Goal: Task Accomplishment & Management: Complete application form

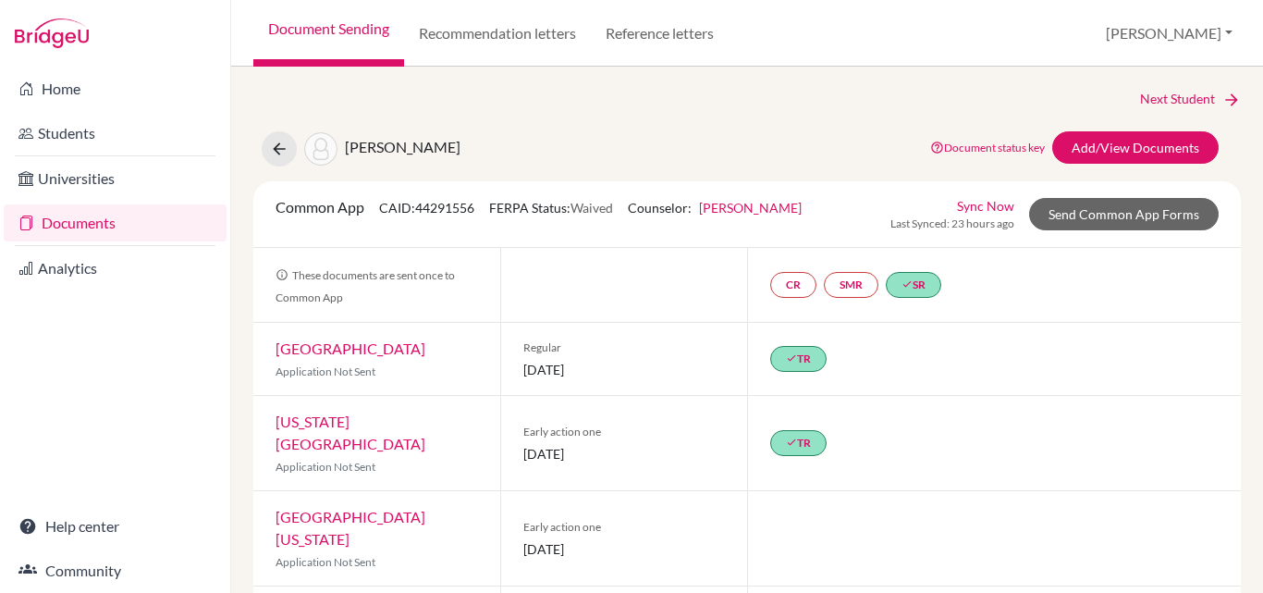
click at [77, 227] on link "Documents" at bounding box center [115, 222] width 223 height 37
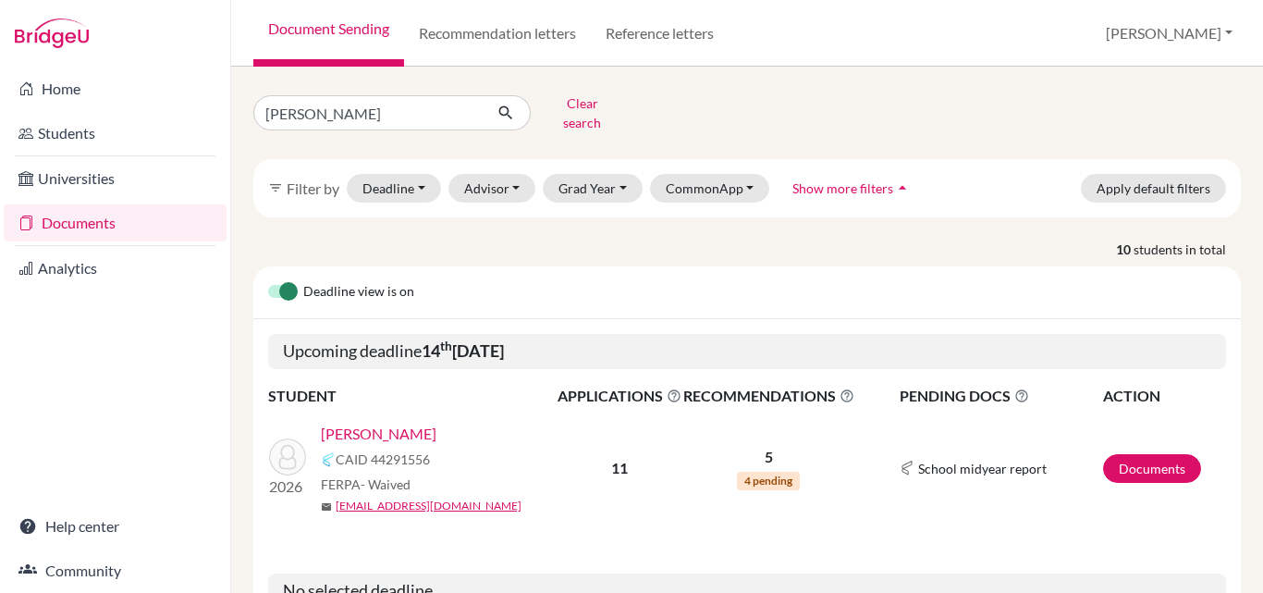
click at [316, 108] on input "[PERSON_NAME]" at bounding box center [367, 112] width 229 height 35
type input "[PERSON_NAME]"
click at [513, 104] on icon "submit" at bounding box center [506, 113] width 18 height 18
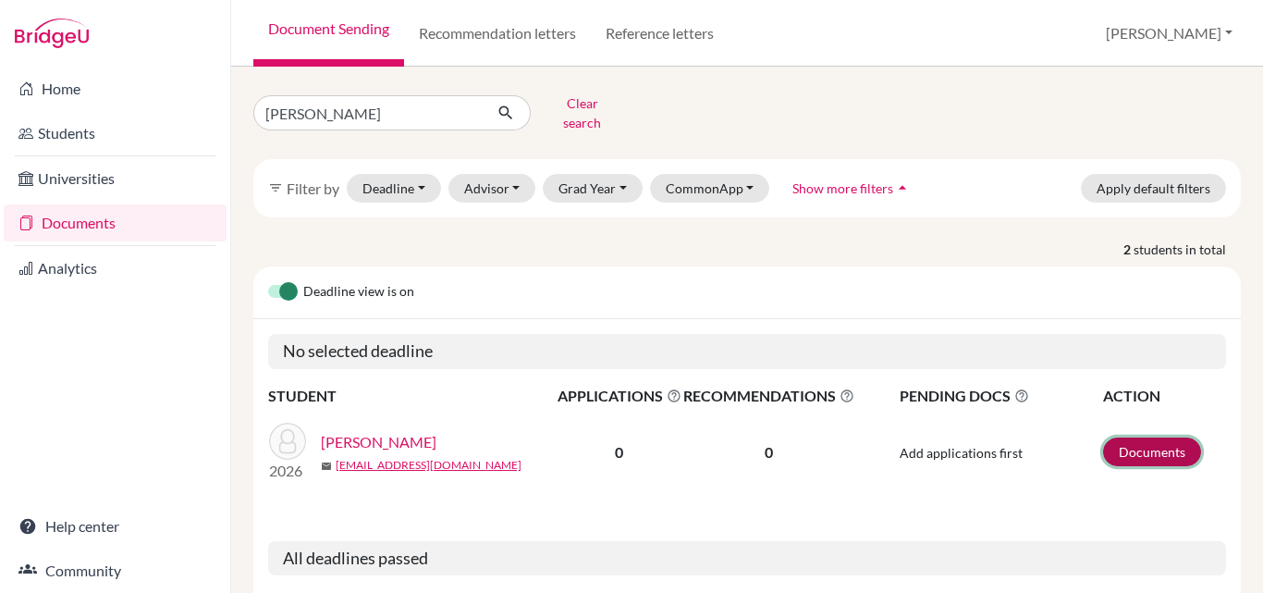
click at [1130, 437] on link "Documents" at bounding box center [1152, 451] width 98 height 29
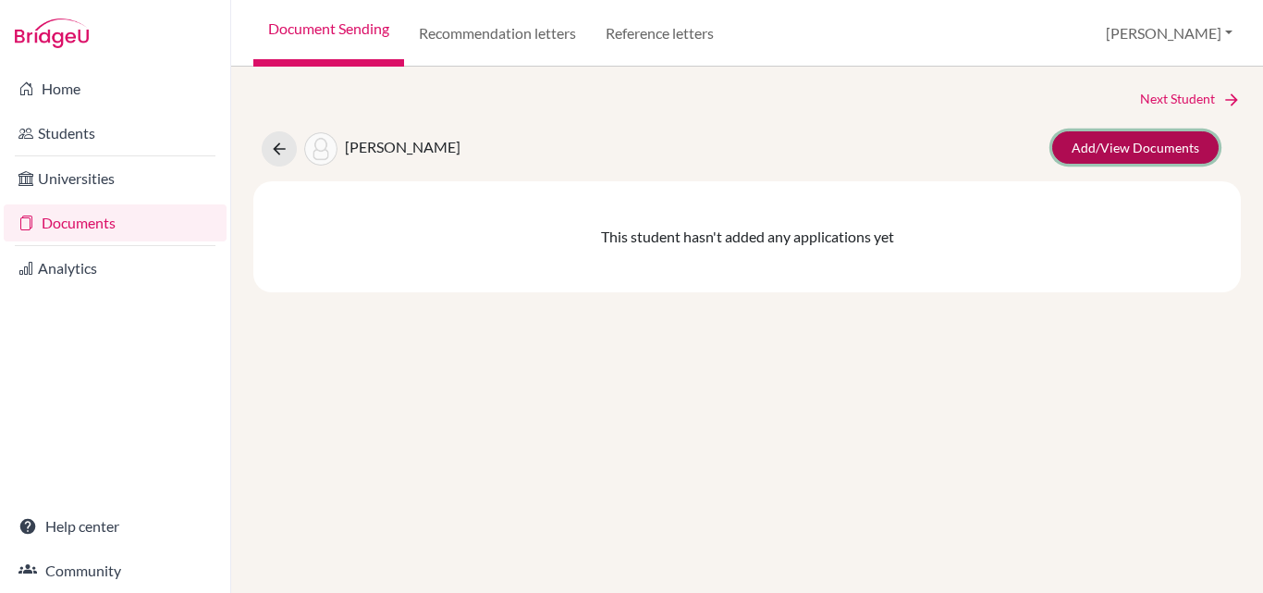
click at [1138, 147] on link "Add/View Documents" at bounding box center [1135, 147] width 166 height 32
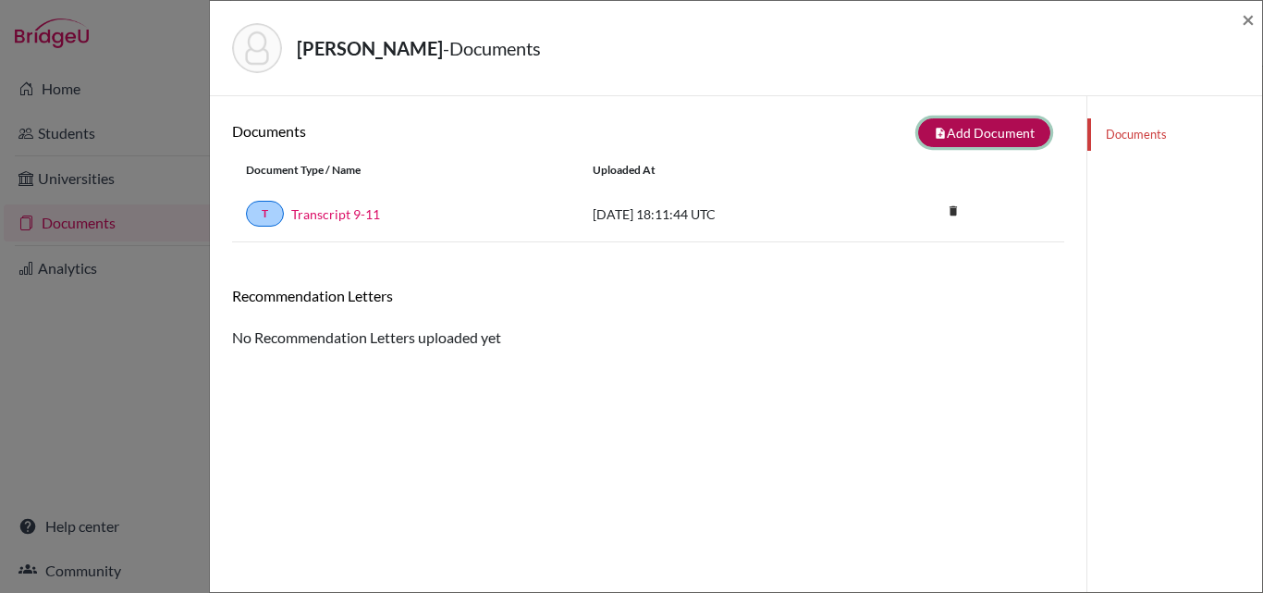
click at [957, 128] on button "note_add Add Document" at bounding box center [984, 132] width 132 height 29
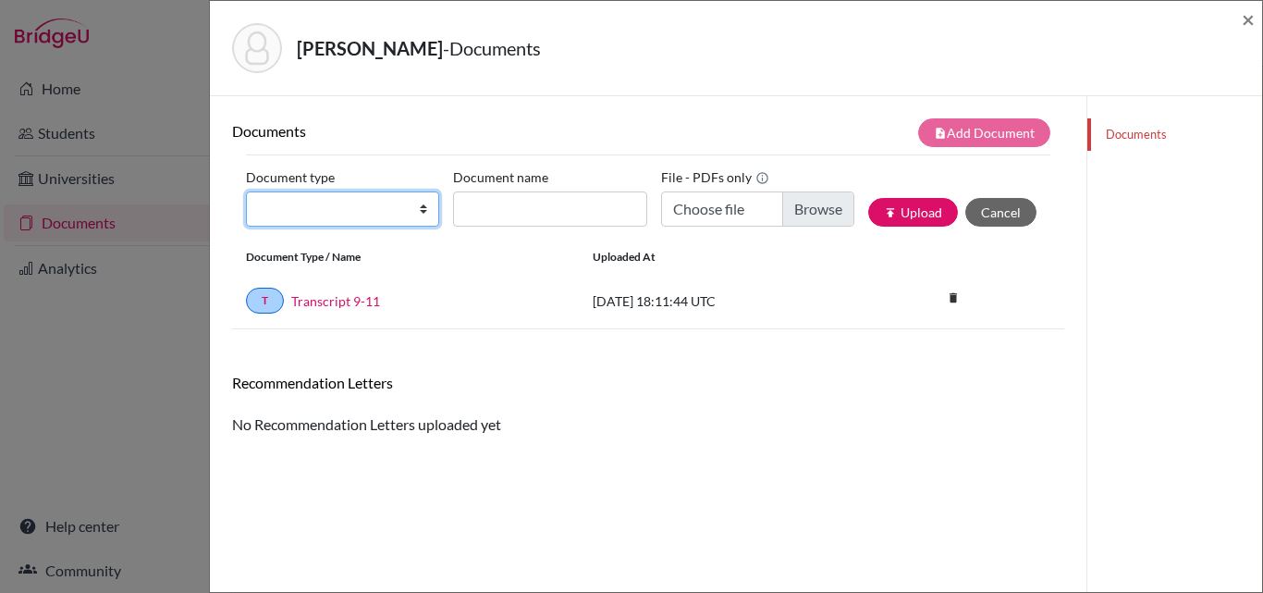
click at [266, 206] on select "Change explanation for Common App reports Counselor recommendation Internationa…" at bounding box center [342, 208] width 193 height 35
select select "4"
click at [246, 191] on select "Change explanation for Common App reports Counselor recommendation Internationa…" at bounding box center [342, 208] width 193 height 35
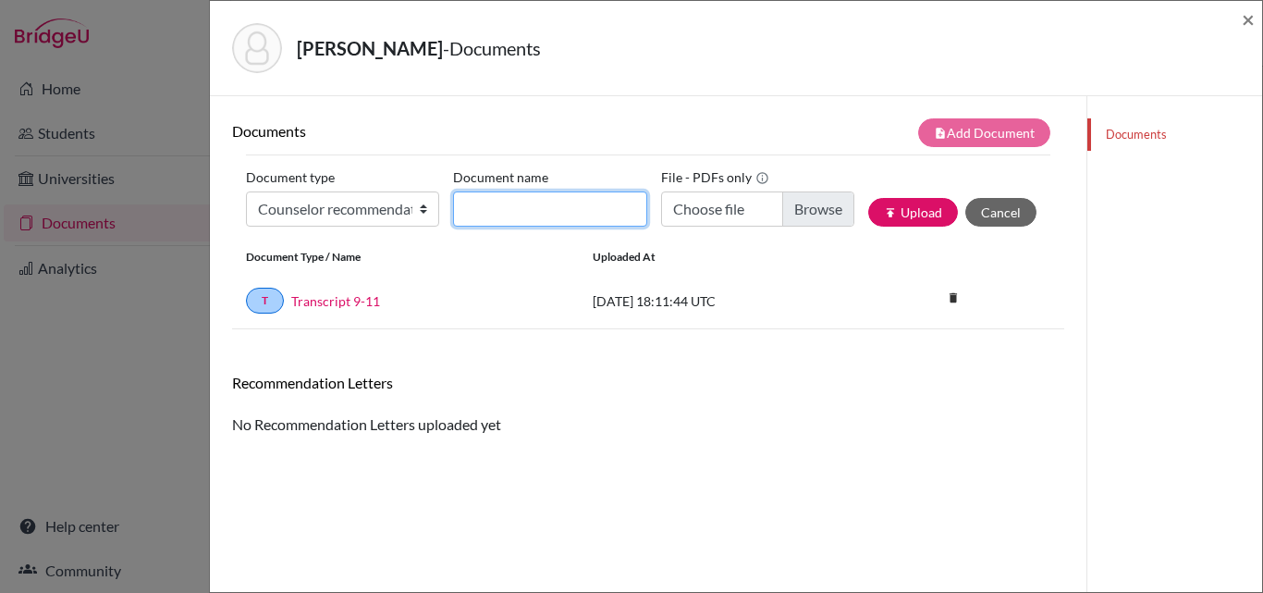
click at [483, 208] on input "Document name" at bounding box center [549, 208] width 193 height 35
type input "Rec [PERSON_NAME]"
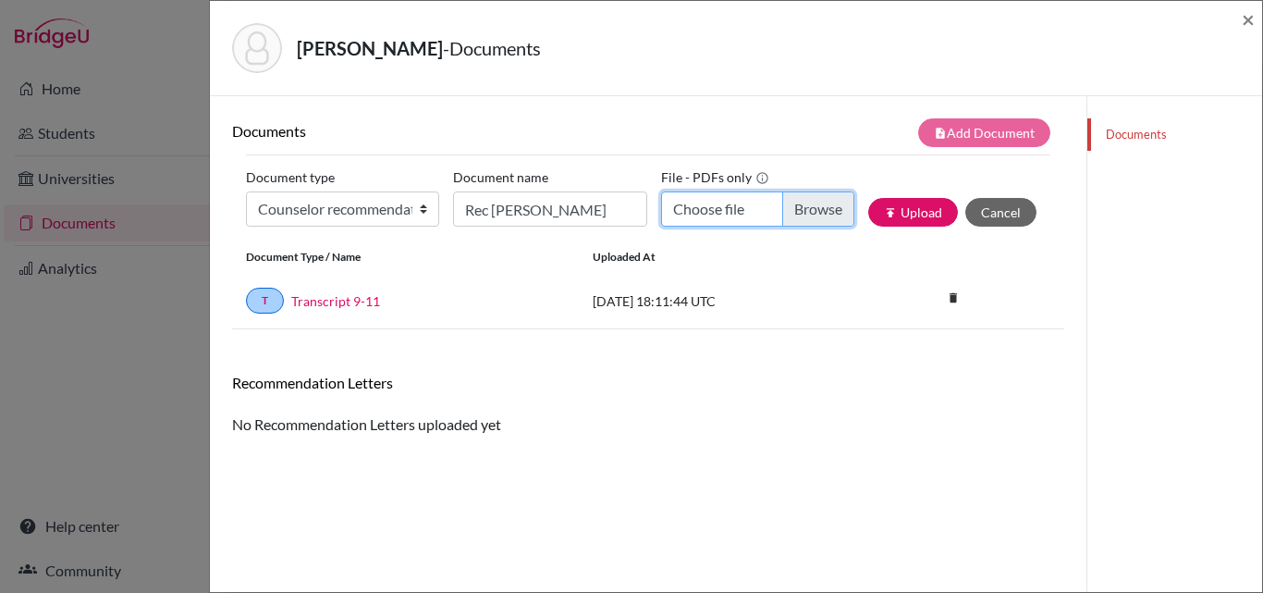
click at [806, 207] on input "Choose file" at bounding box center [757, 208] width 193 height 35
type input "C:\fakepath\Rec Camille Guillen.docx (1).pdf"
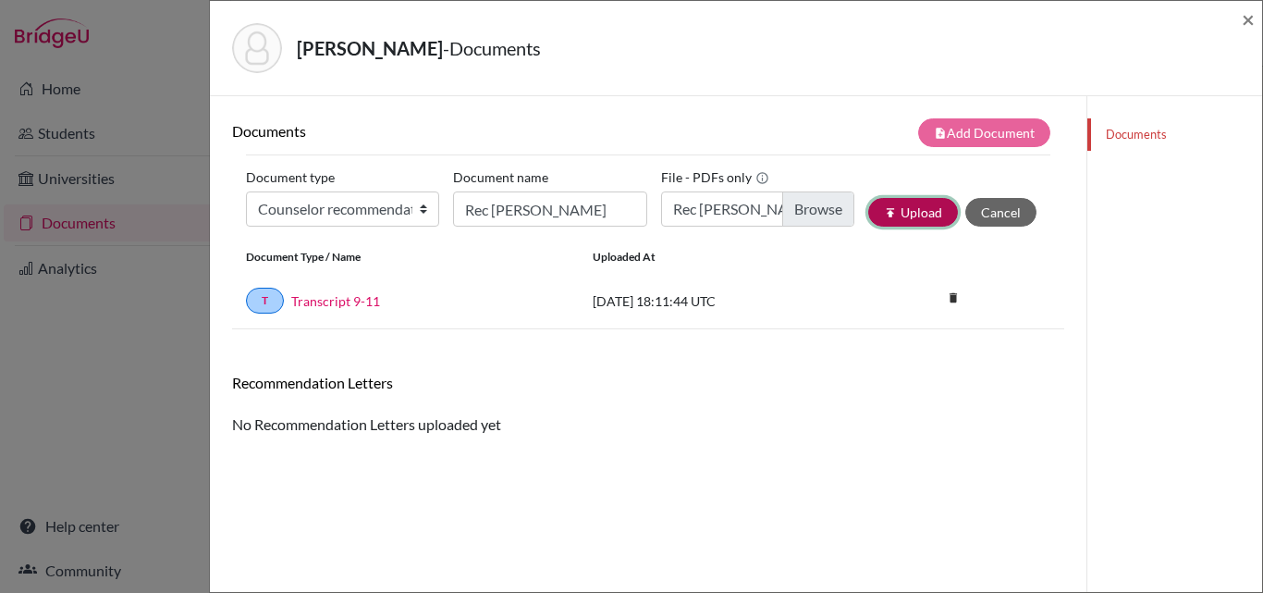
click at [904, 206] on button "publish Upload" at bounding box center [913, 212] width 90 height 29
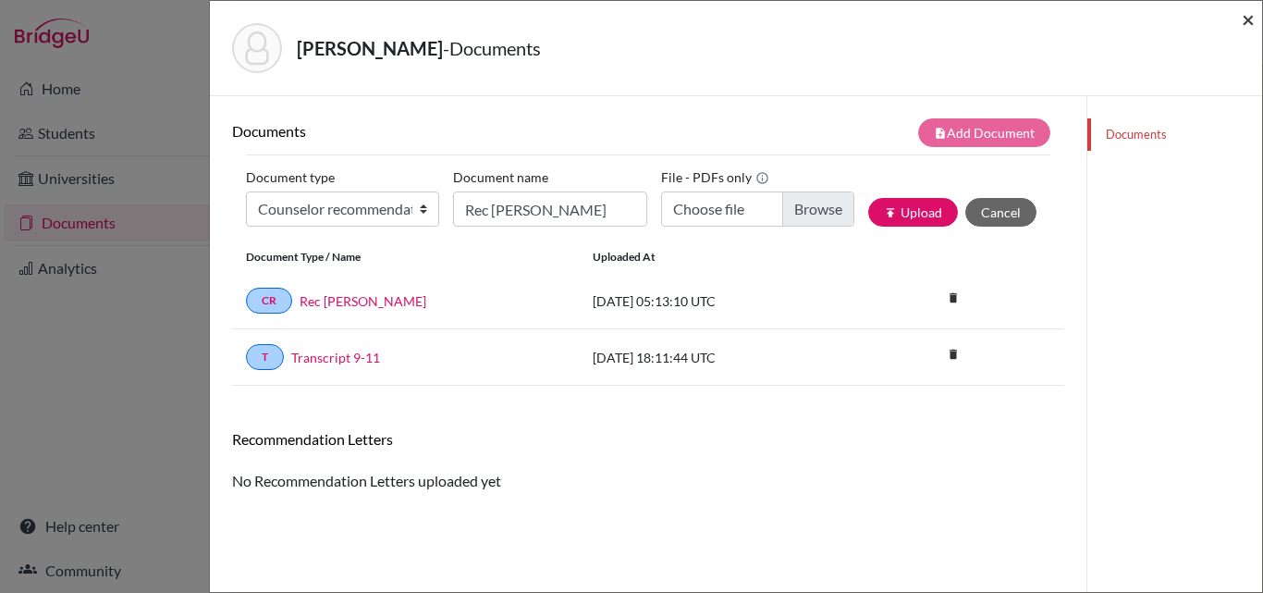
click at [1250, 22] on span "×" at bounding box center [1248, 19] width 13 height 27
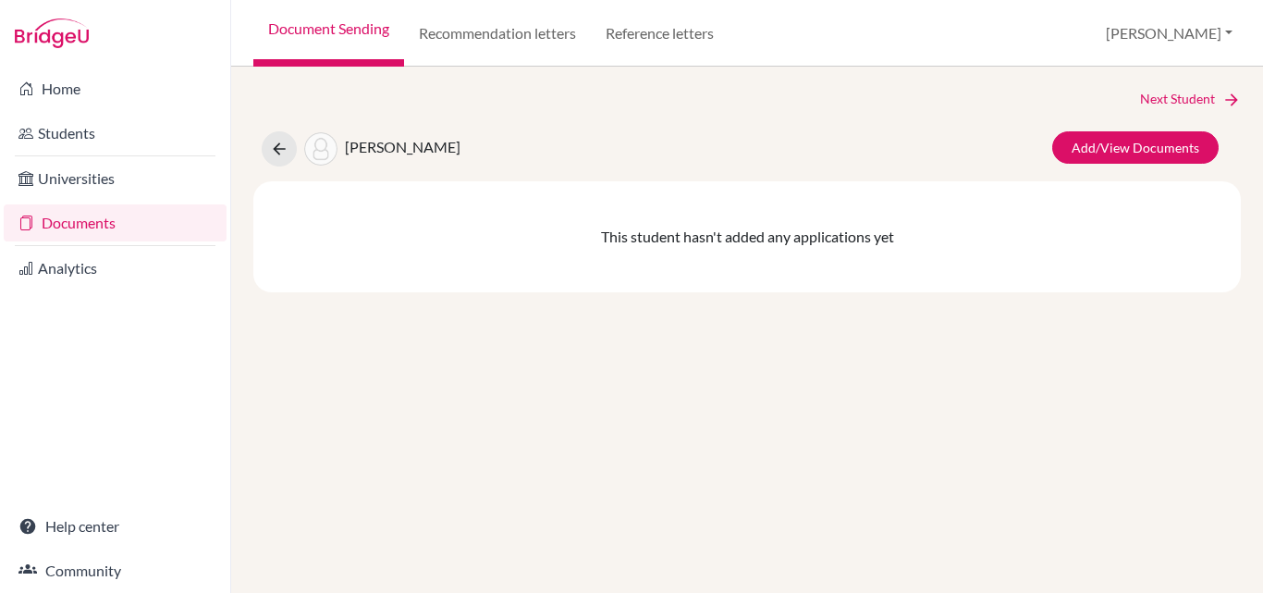
click at [80, 218] on link "Documents" at bounding box center [115, 222] width 223 height 37
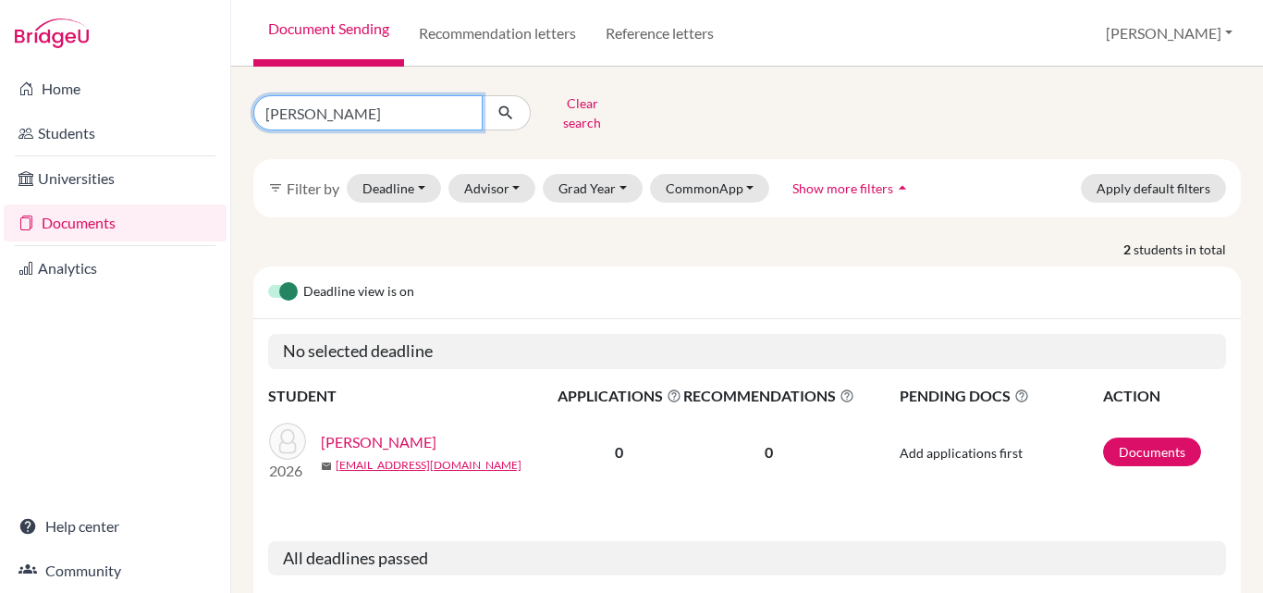
drag, startPoint x: 351, startPoint y: 111, endPoint x: 254, endPoint y: 111, distance: 96.2
click at [254, 111] on input "guillen" at bounding box center [367, 112] width 229 height 35
type input "serrano"
click at [506, 105] on icon "submit" at bounding box center [506, 113] width 18 height 18
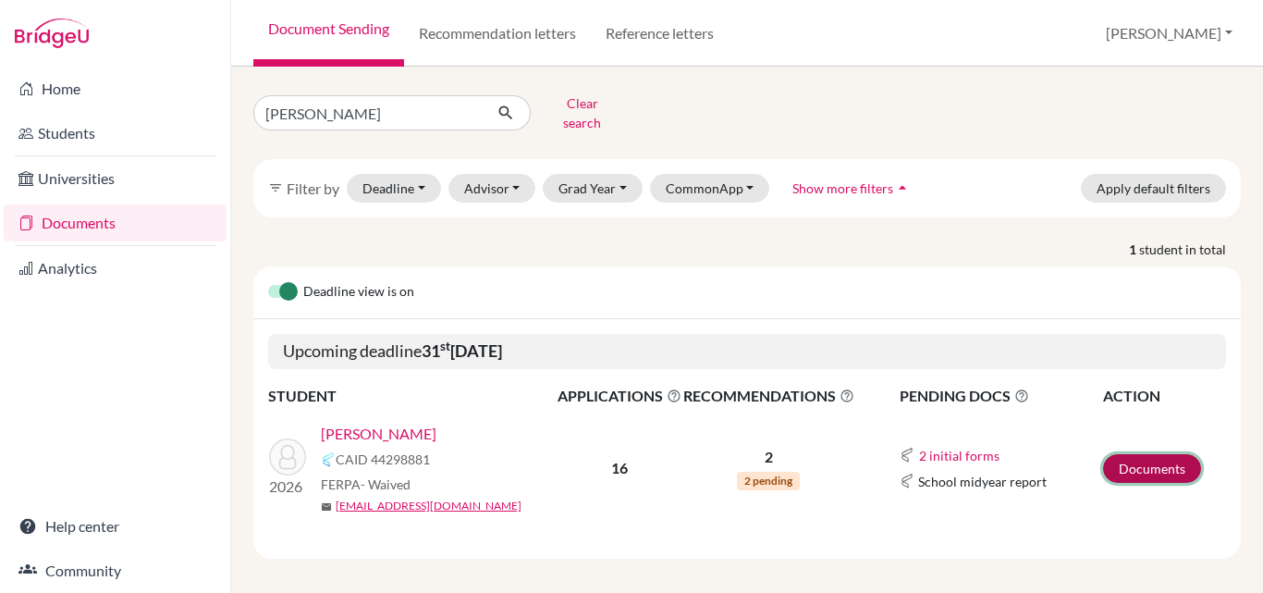
click at [1130, 454] on link "Documents" at bounding box center [1152, 468] width 98 height 29
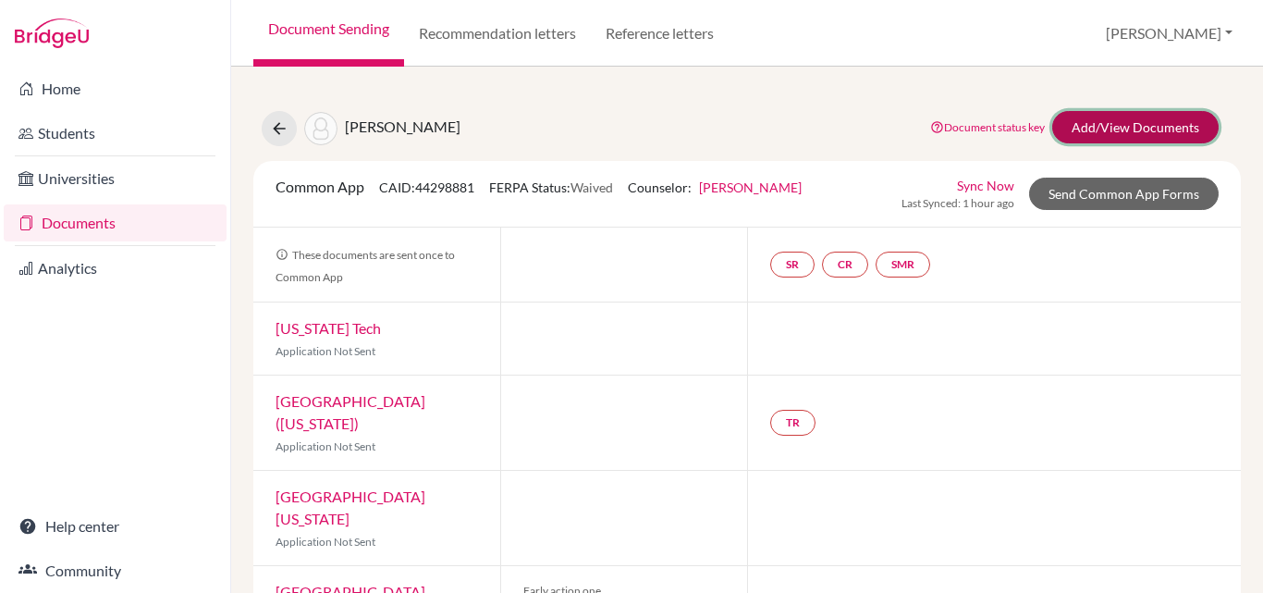
click at [1129, 127] on link "Add/View Documents" at bounding box center [1135, 127] width 166 height 32
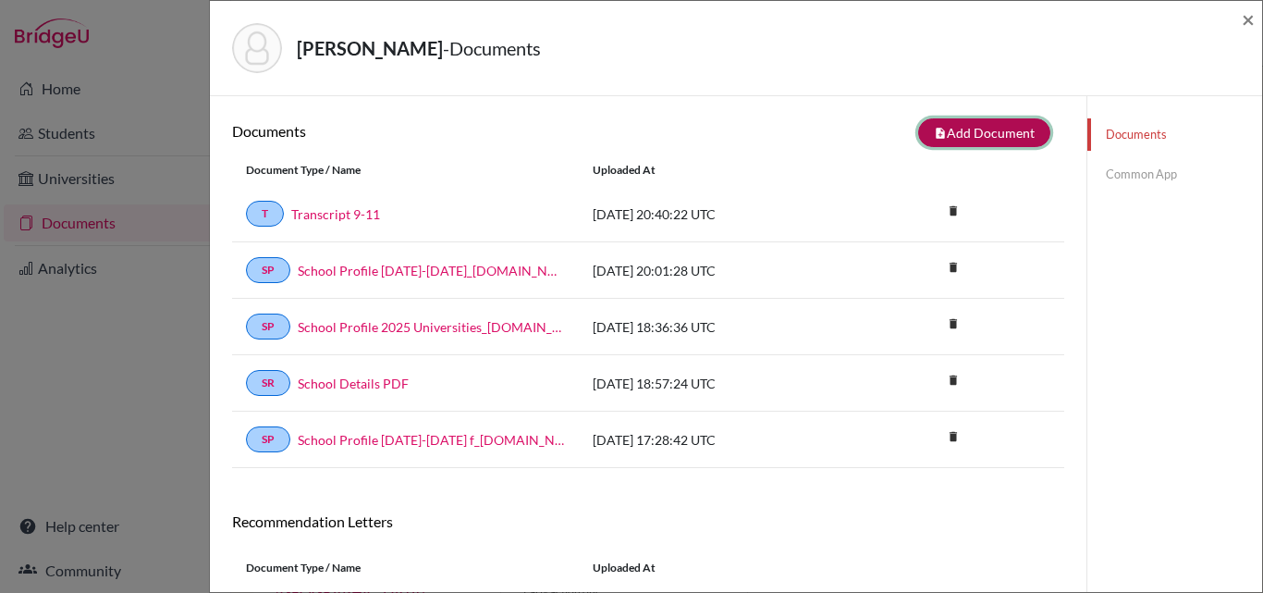
click at [972, 128] on button "note_add Add Document" at bounding box center [984, 132] width 132 height 29
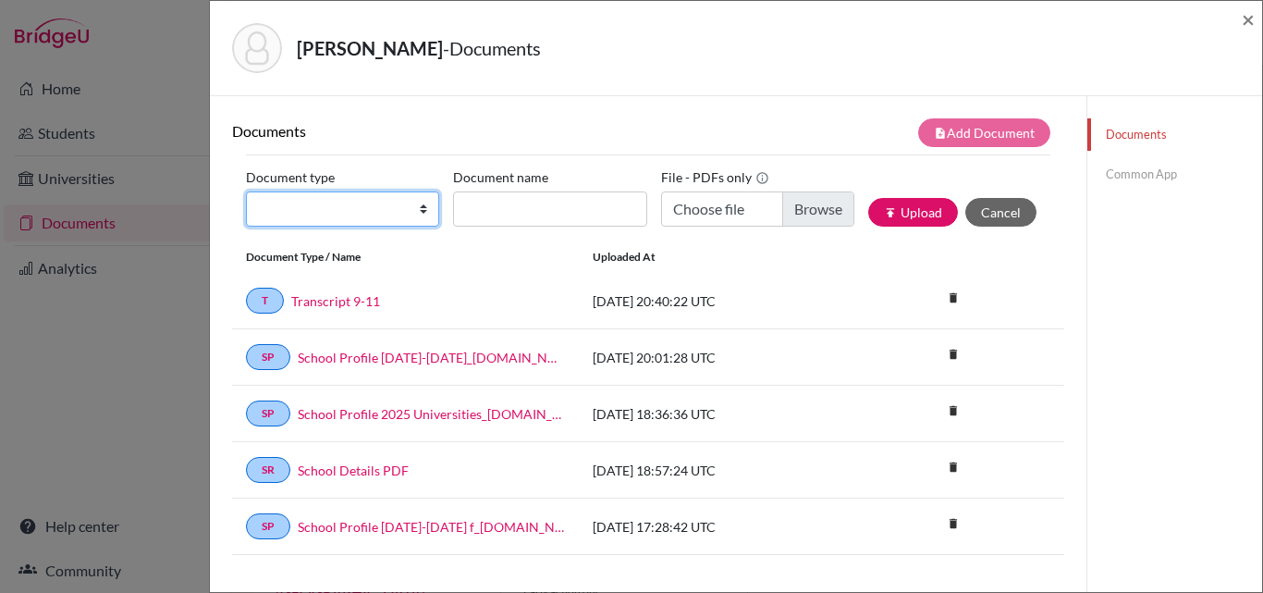
click at [324, 202] on select "Change explanation for Common App reports Counselor recommendation Internationa…" at bounding box center [342, 208] width 193 height 35
select select "4"
click at [246, 191] on select "Change explanation for Common App reports Counselor recommendation Internationa…" at bounding box center [342, 208] width 193 height 35
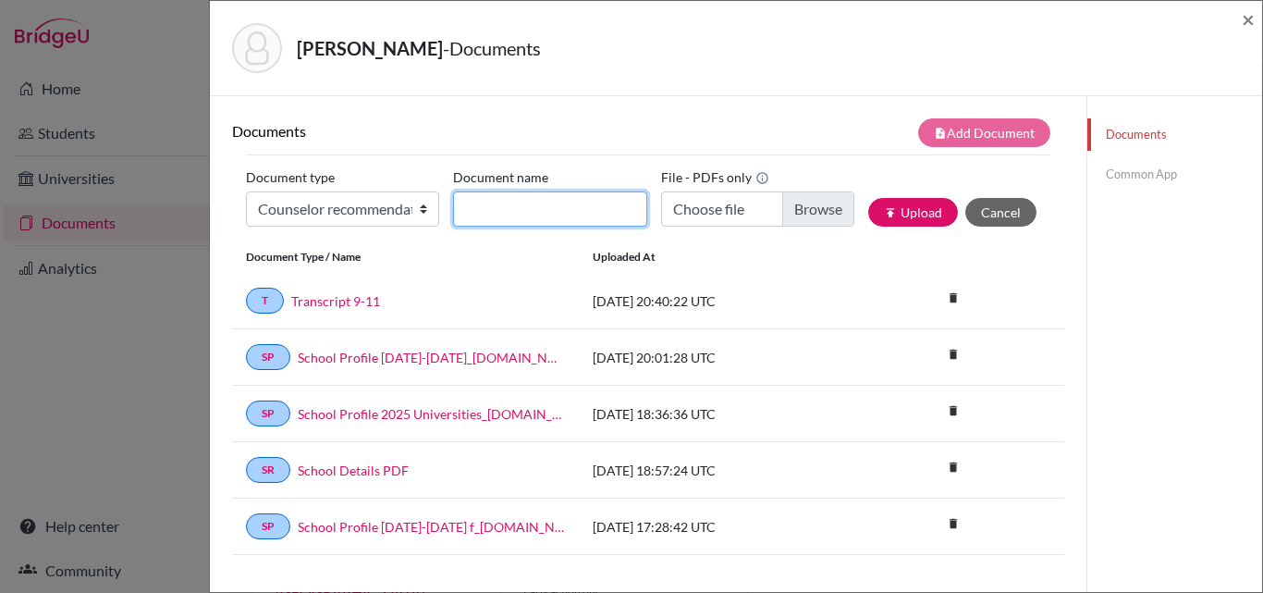
click at [501, 204] on input "Document name" at bounding box center [549, 208] width 193 height 35
type input "Rec [PERSON_NAME]"
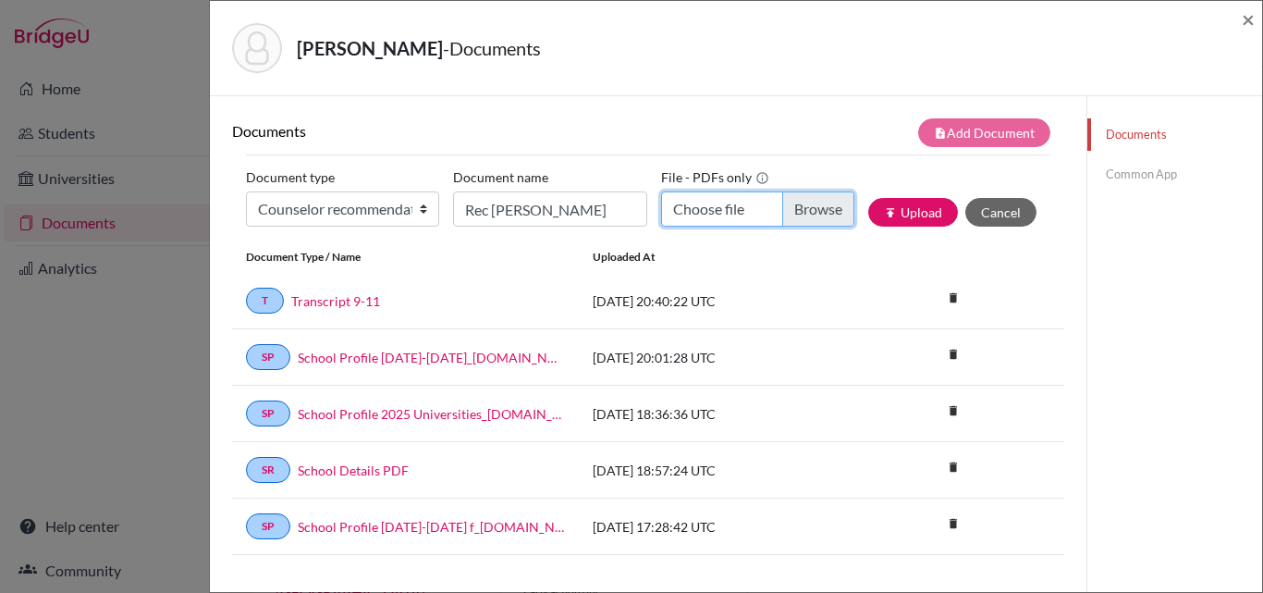
click at [802, 204] on input "Choose file" at bounding box center [757, 208] width 193 height 35
type input "C:\fakepath\Rec [PERSON_NAME] [PERSON_NAME].docx (1).pdf"
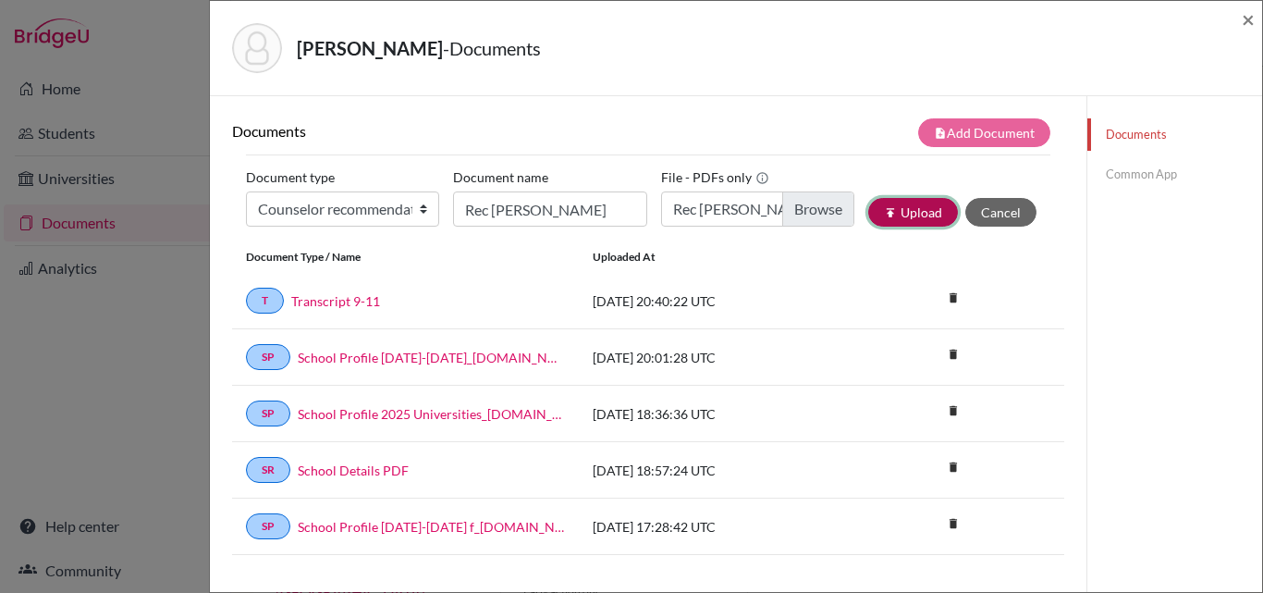
click at [900, 211] on button "publish Upload" at bounding box center [913, 212] width 90 height 29
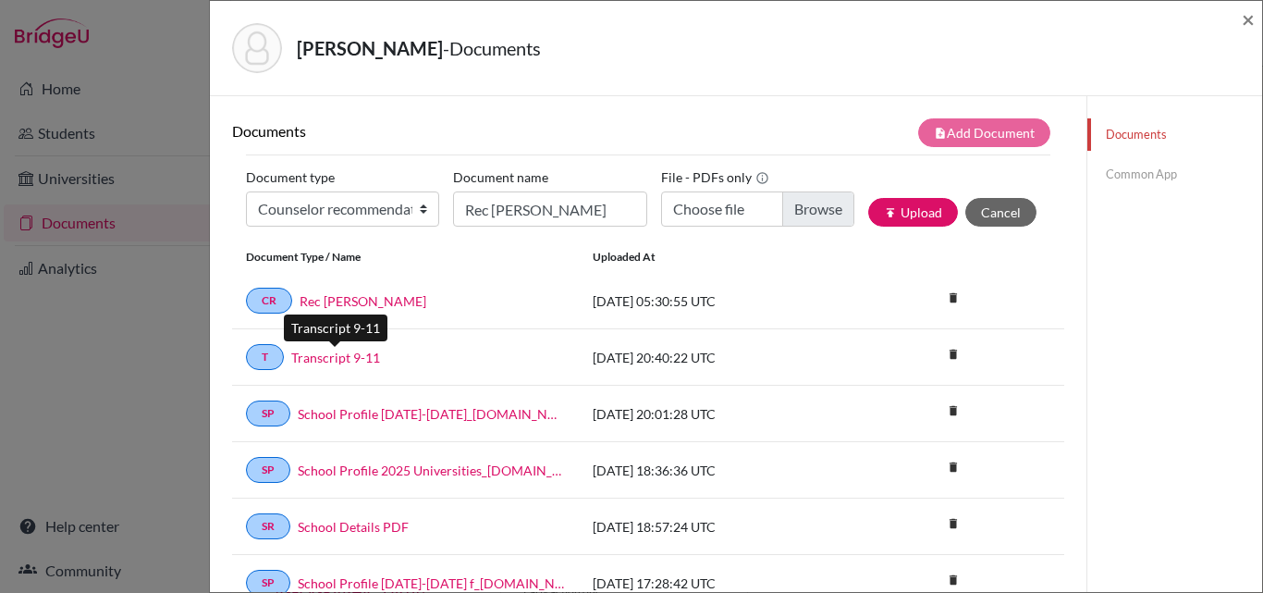
click at [353, 353] on link "Transcript 9-11" at bounding box center [335, 357] width 89 height 19
click at [1147, 172] on link "Common App" at bounding box center [1175, 174] width 175 height 32
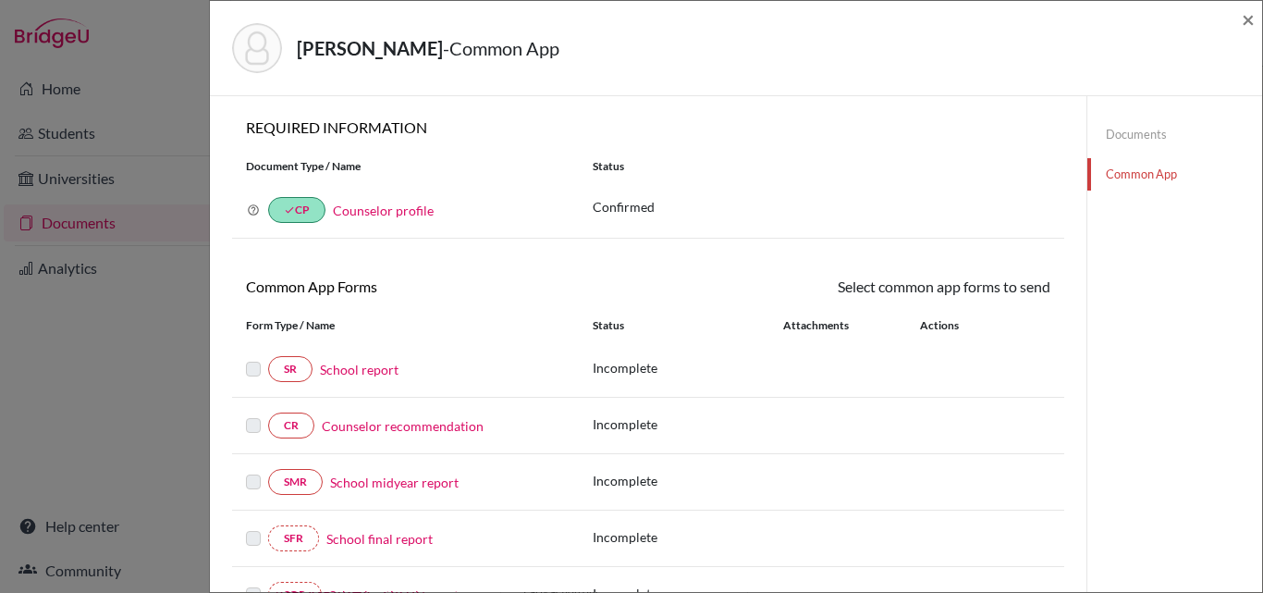
click at [385, 370] on link "School report" at bounding box center [359, 369] width 79 height 19
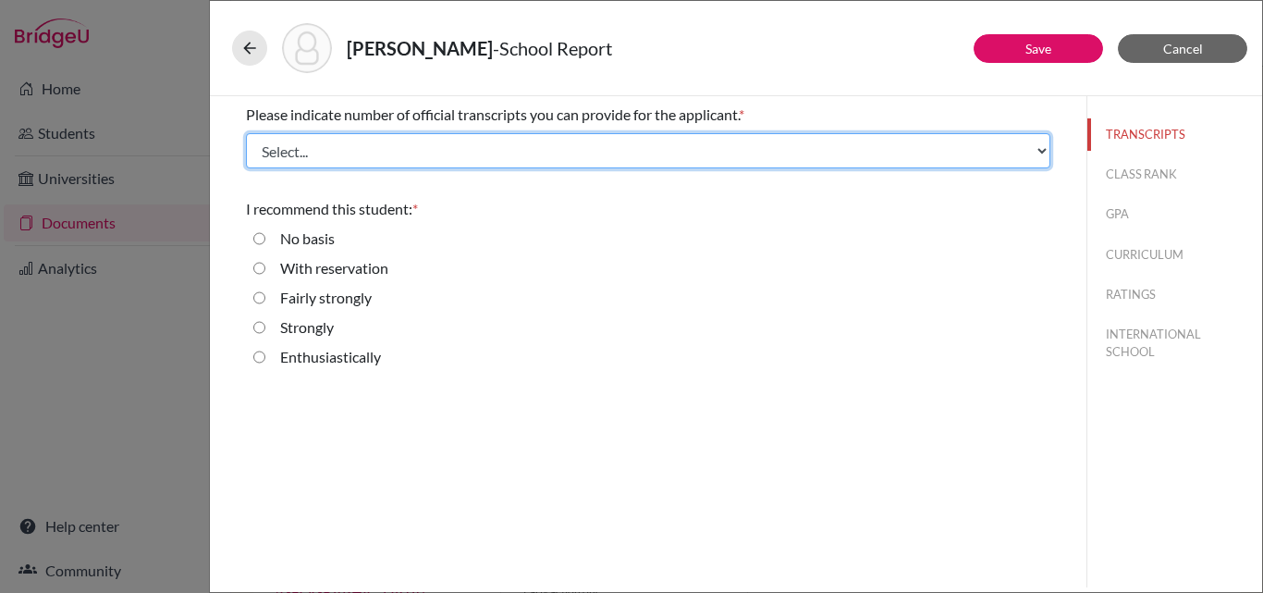
click at [354, 147] on select "Select... 1 2 3 4" at bounding box center [648, 150] width 805 height 35
select select "1"
click at [246, 133] on select "Select... 1 2 3 4" at bounding box center [648, 150] width 805 height 35
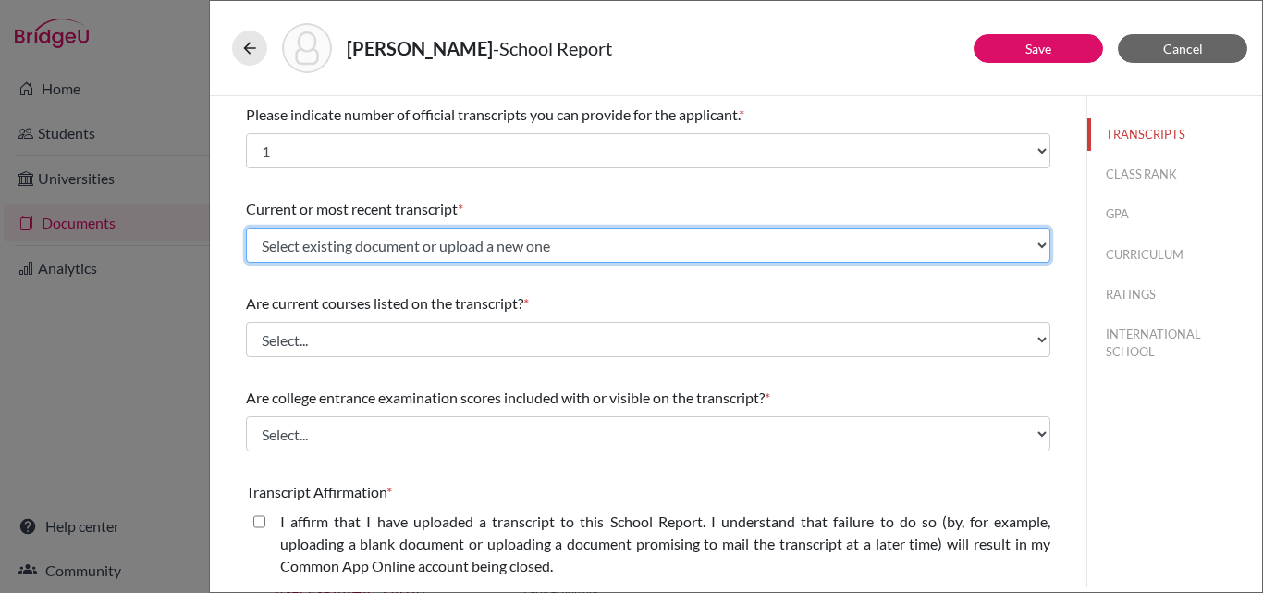
click at [417, 243] on select "Select existing document or upload a new one Transcript 9-11 Upload New File" at bounding box center [648, 245] width 805 height 35
select select "671201"
click at [246, 228] on select "Select existing document or upload a new one Transcript 9-11 Upload New File" at bounding box center [648, 245] width 805 height 35
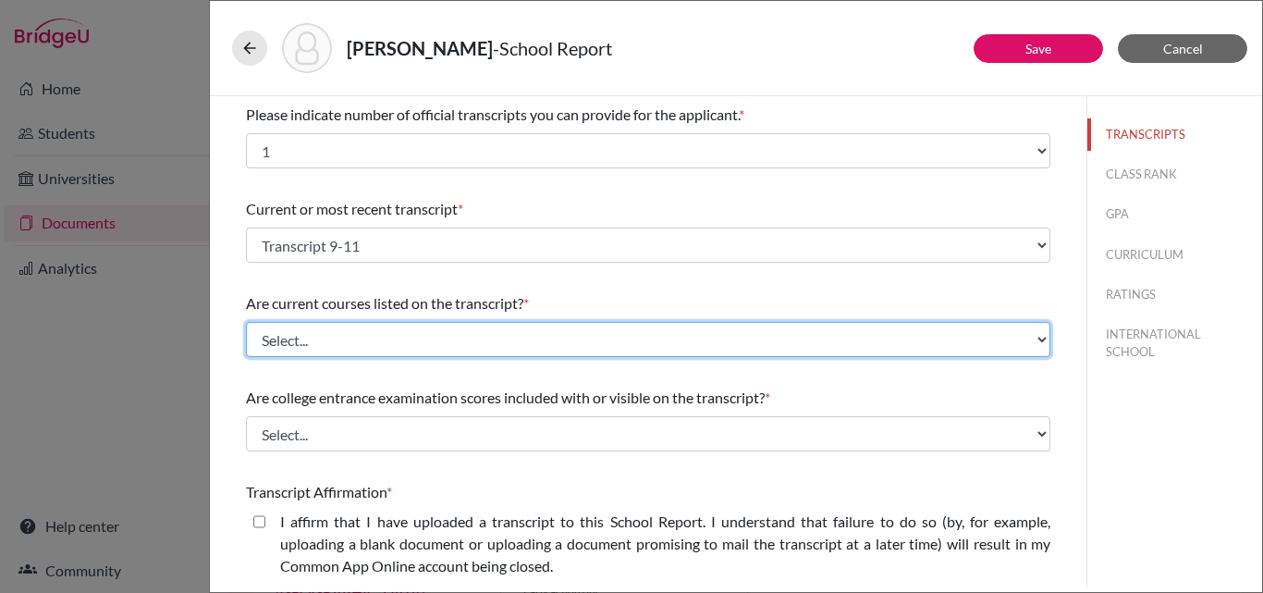
click at [363, 338] on select "Select... Yes No" at bounding box center [648, 339] width 805 height 35
select select "0"
click at [246, 322] on select "Select... Yes No" at bounding box center [648, 339] width 805 height 35
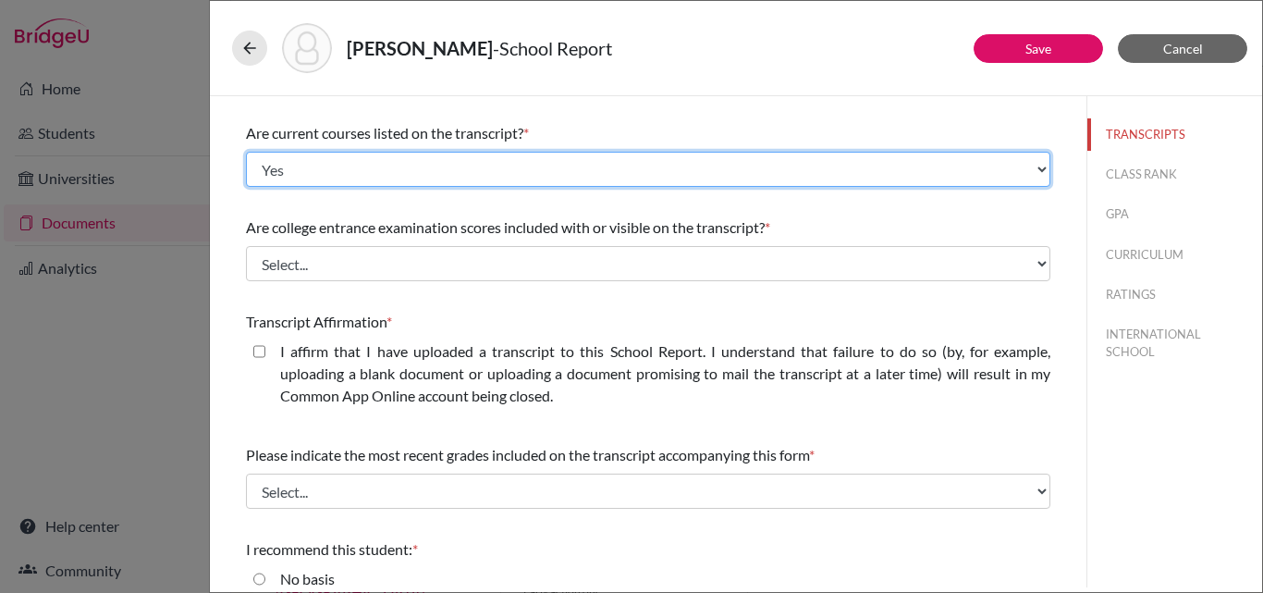
scroll to position [185, 0]
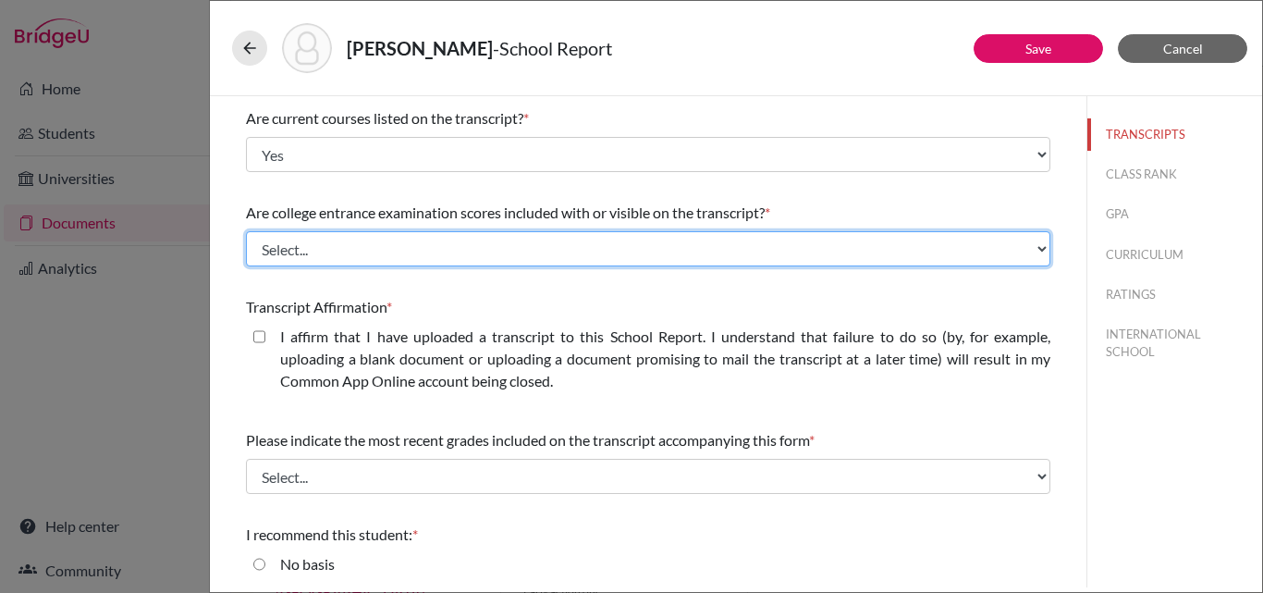
click at [402, 245] on select "Select... Yes No" at bounding box center [648, 248] width 805 height 35
select select "1"
click at [246, 231] on select "Select... Yes No" at bounding box center [648, 248] width 805 height 35
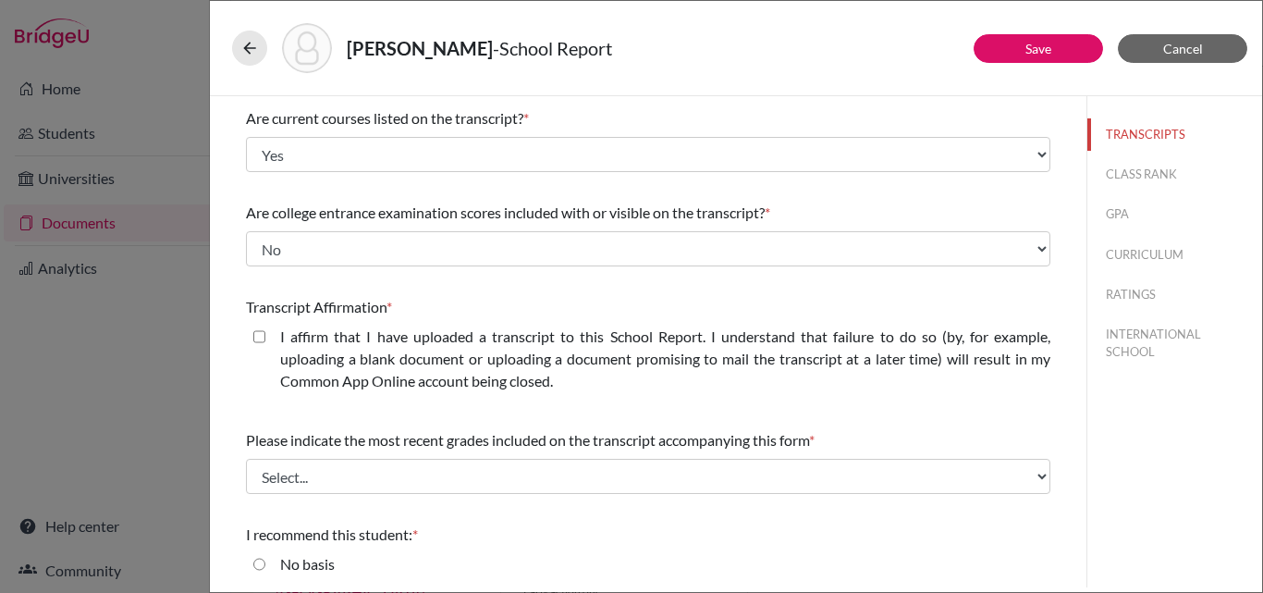
click at [259, 336] on closed\ "I affirm that I have uploaded a transcript to this School Report. I understand …" at bounding box center [259, 337] width 12 height 22
checkbox closed\ "true"
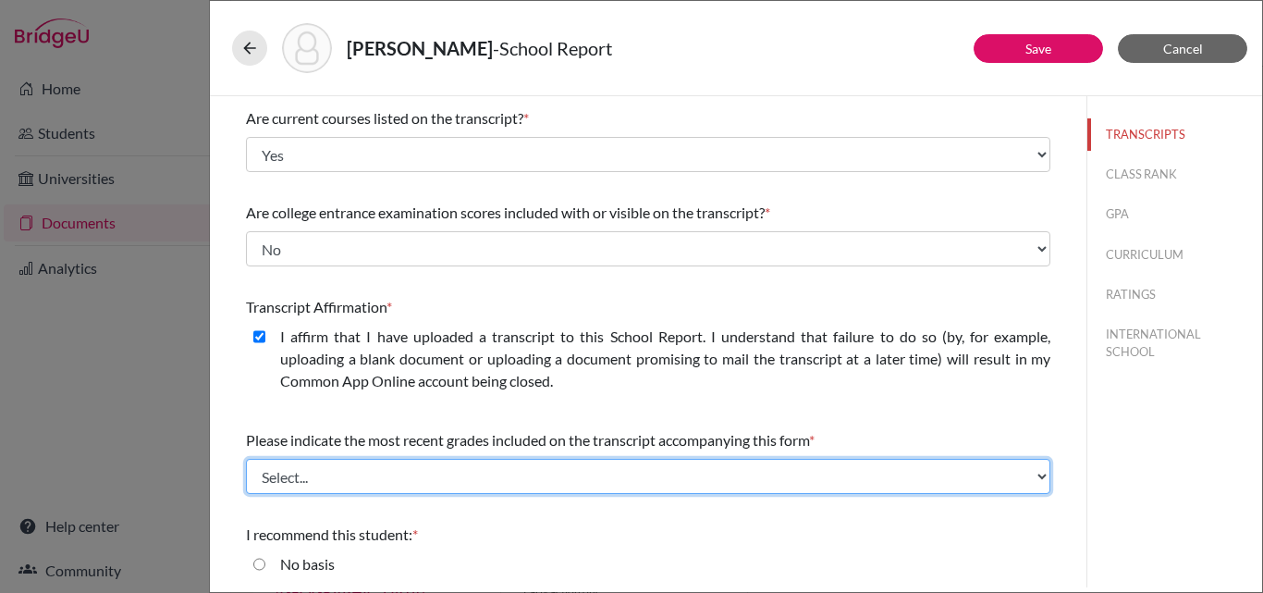
click at [415, 476] on select "Select... Final junior year grades 1st Quarter senior year grades 2nd Quarter/1…" at bounding box center [648, 476] width 805 height 35
select select "0"
click at [246, 459] on select "Select... Final junior year grades 1st Quarter senior year grades 2nd Quarter/1…" at bounding box center [648, 476] width 805 height 35
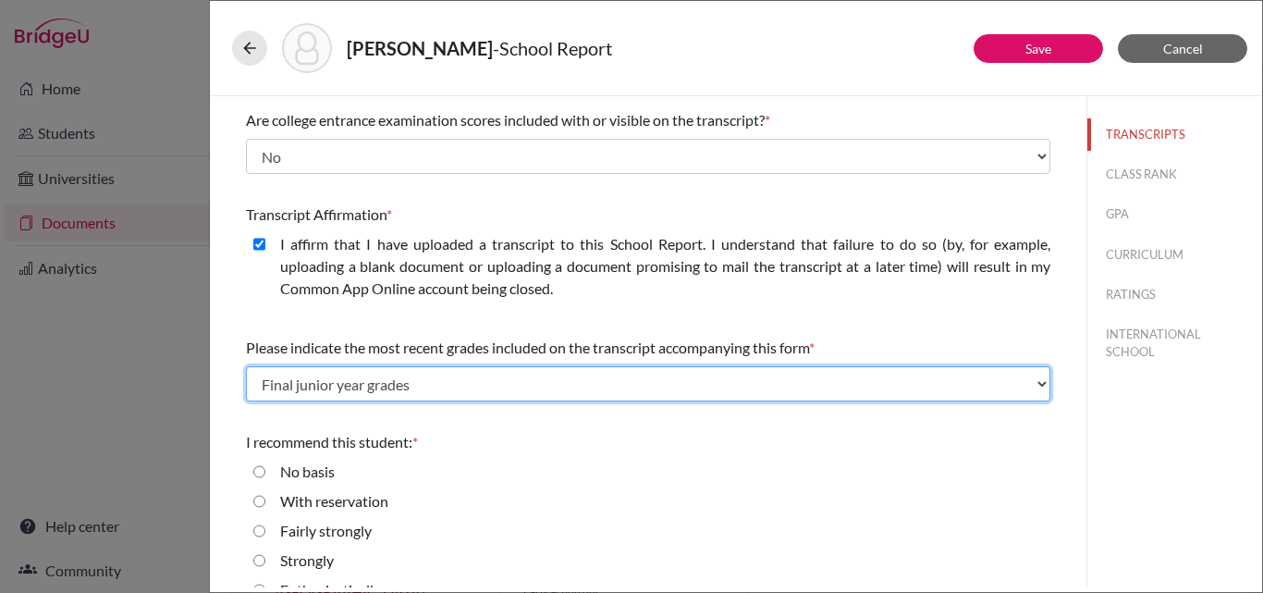
scroll to position [306, 0]
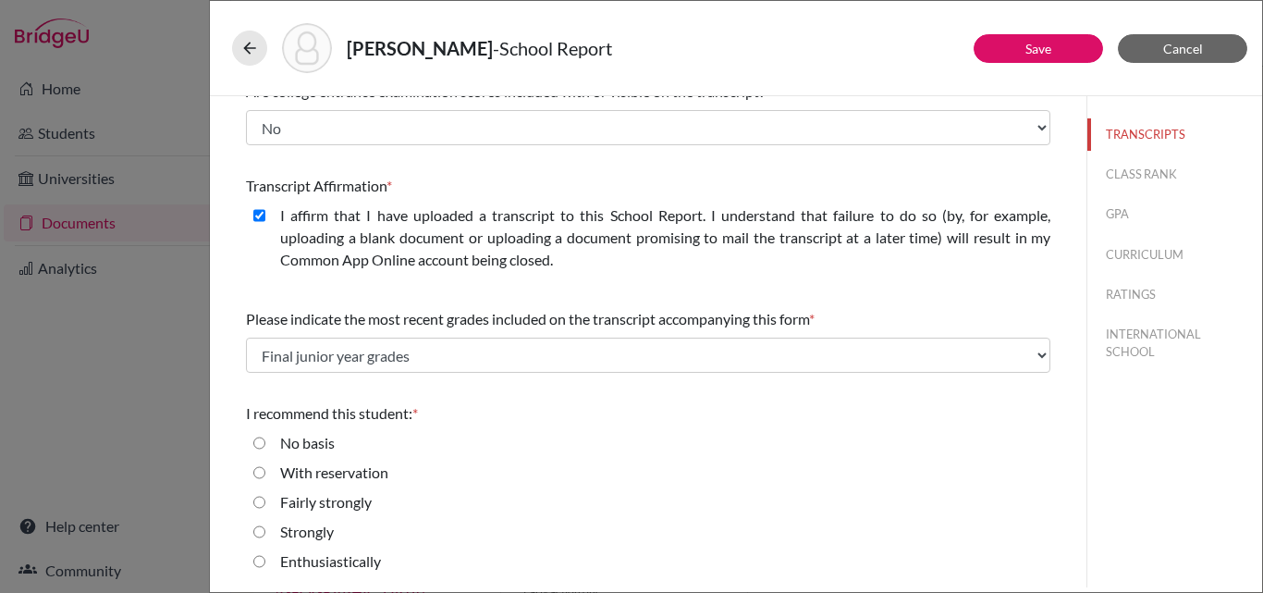
click at [261, 562] on input "Enthusiastically" at bounding box center [259, 561] width 12 height 22
radio input "true"
click at [1110, 174] on button "CLASS RANK" at bounding box center [1175, 174] width 175 height 32
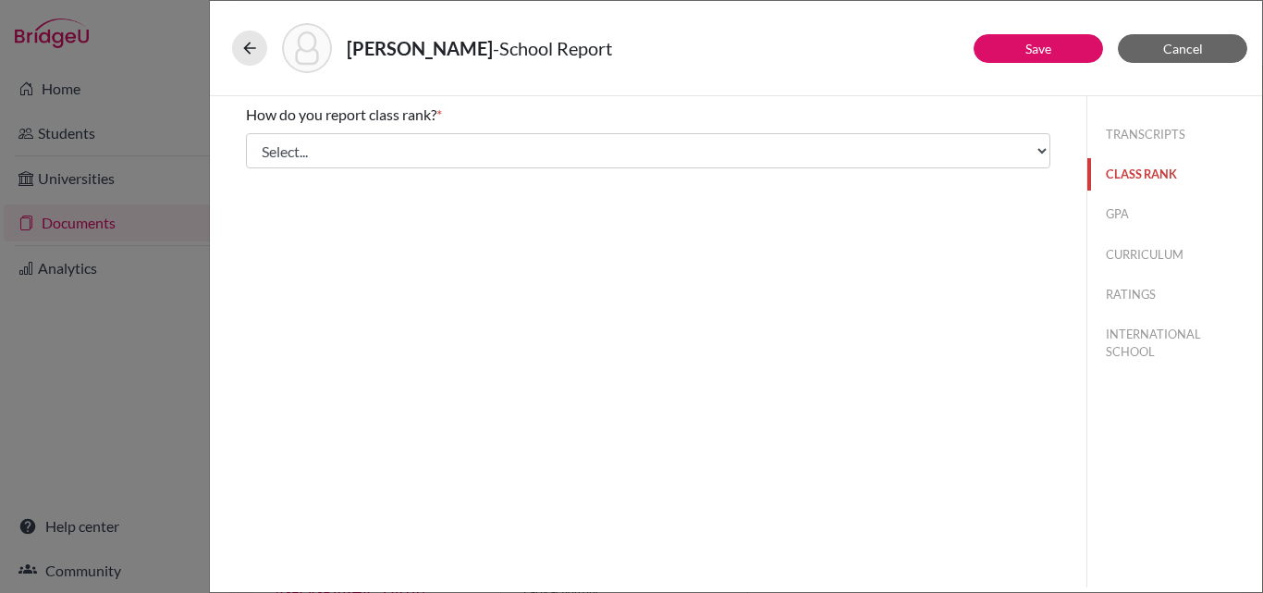
scroll to position [0, 0]
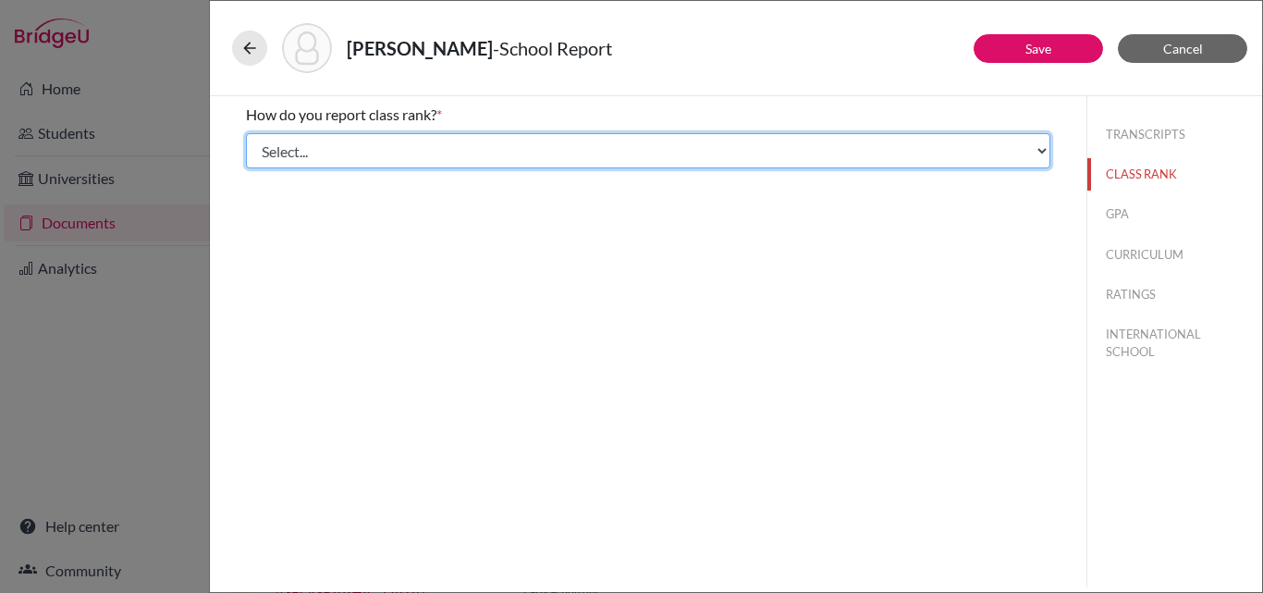
click at [401, 141] on select "Select... Exact Decile Quintile Quartile None" at bounding box center [648, 150] width 805 height 35
select select "5"
click at [246, 133] on select "Select... Exact Decile Quintile Quartile None" at bounding box center [648, 150] width 805 height 35
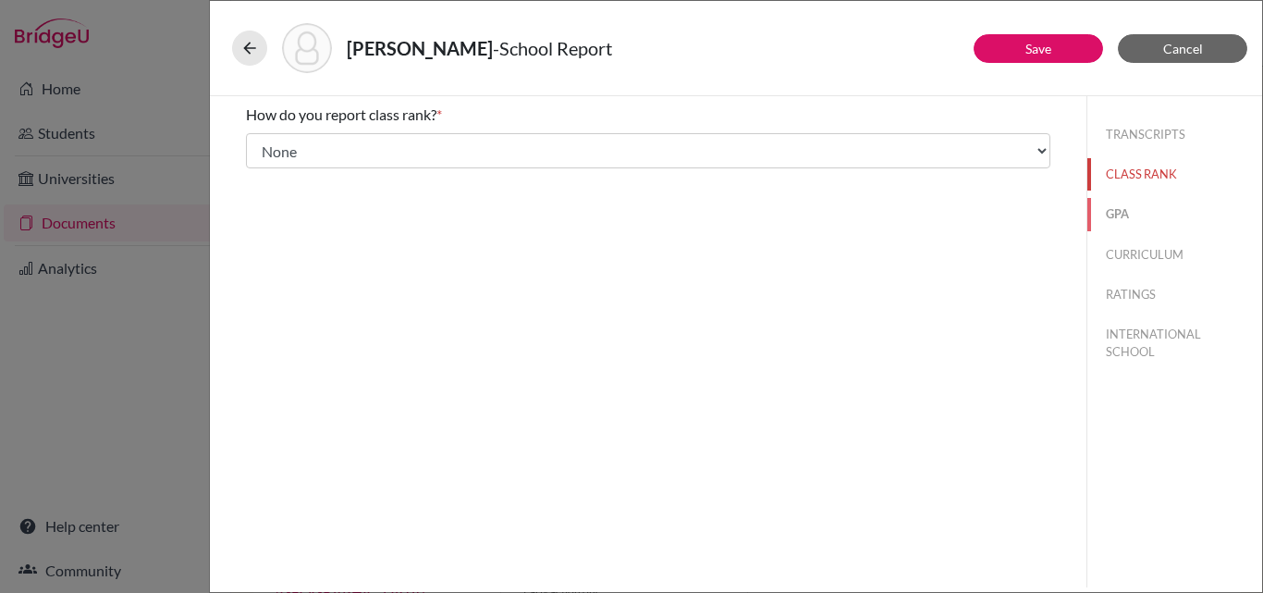
click at [1106, 215] on button "GPA" at bounding box center [1175, 214] width 175 height 32
click at [252, 141] on div "Yes" at bounding box center [648, 148] width 805 height 30
click at [257, 137] on input "Yes" at bounding box center [259, 144] width 12 height 22
radio input "true"
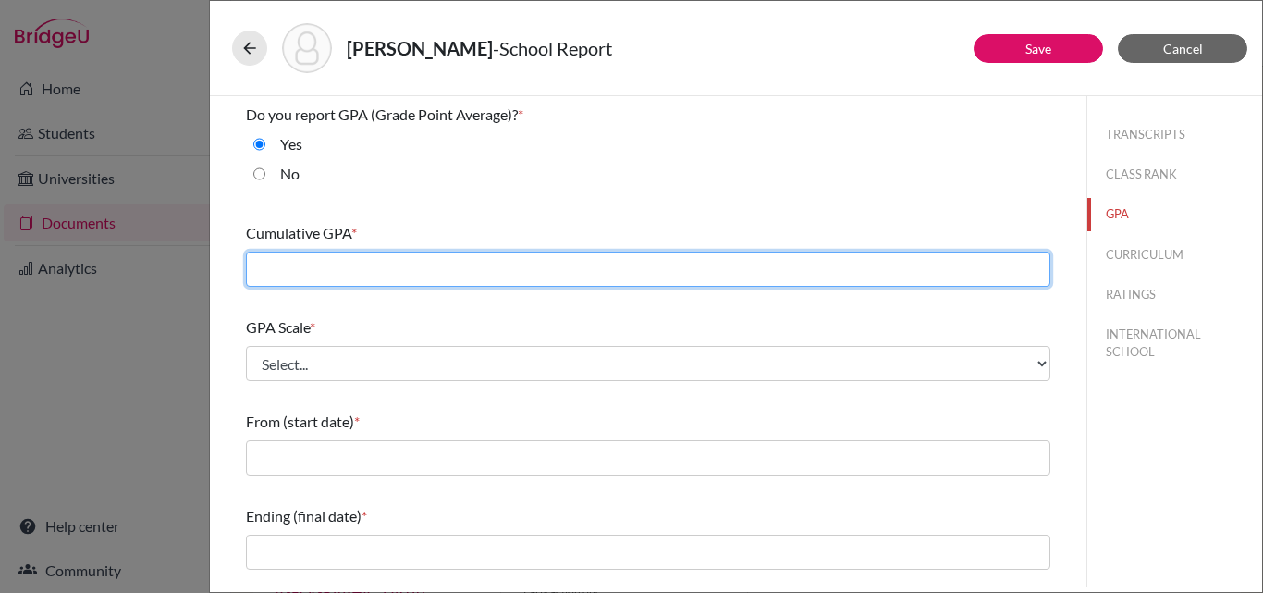
click at [283, 261] on input "text" at bounding box center [648, 269] width 805 height 35
type input "3.49"
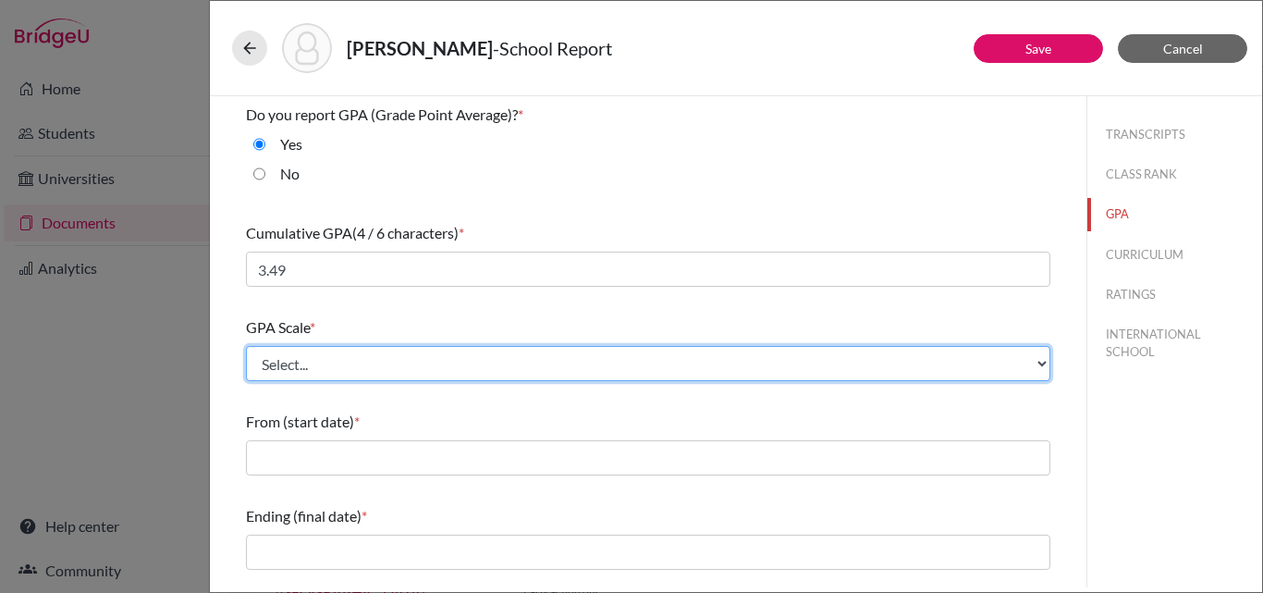
click at [289, 359] on select "Select... 4 5 6 7 8 9 10 11 12 13 14 15 16 17 18 19 20 100" at bounding box center [648, 363] width 805 height 35
select select "4"
click at [246, 346] on select "Select... 4 5 6 7 8 9 10 11 12 13 14 15 16 17 18 19 20 100" at bounding box center [648, 363] width 805 height 35
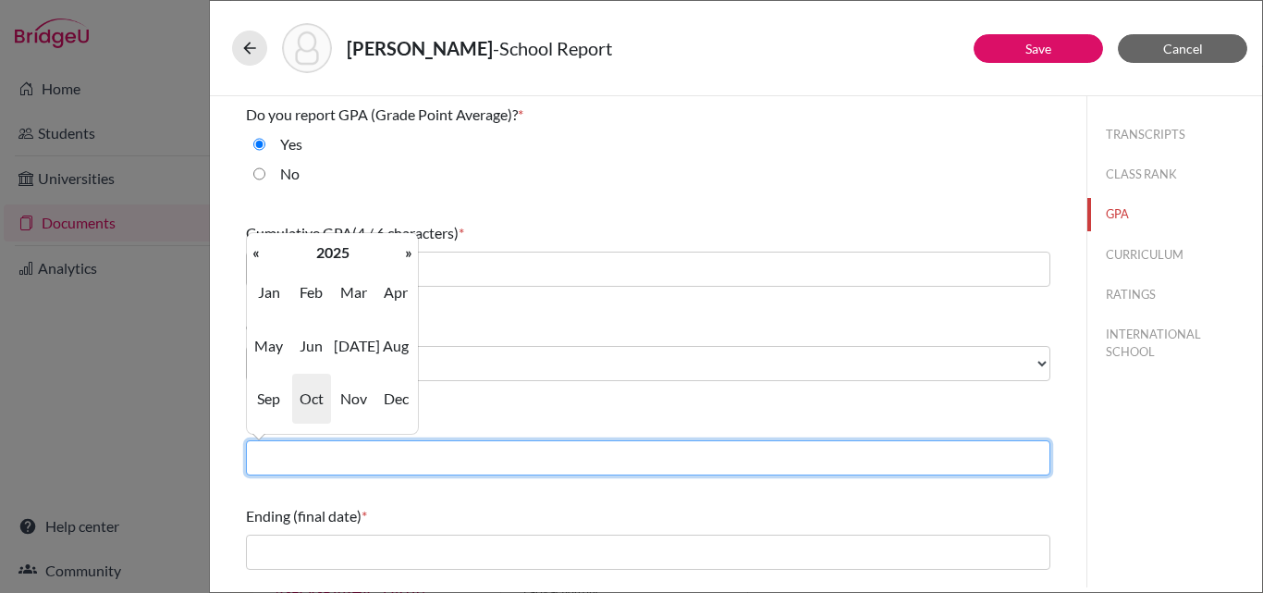
click at [269, 468] on input "text" at bounding box center [648, 457] width 805 height 35
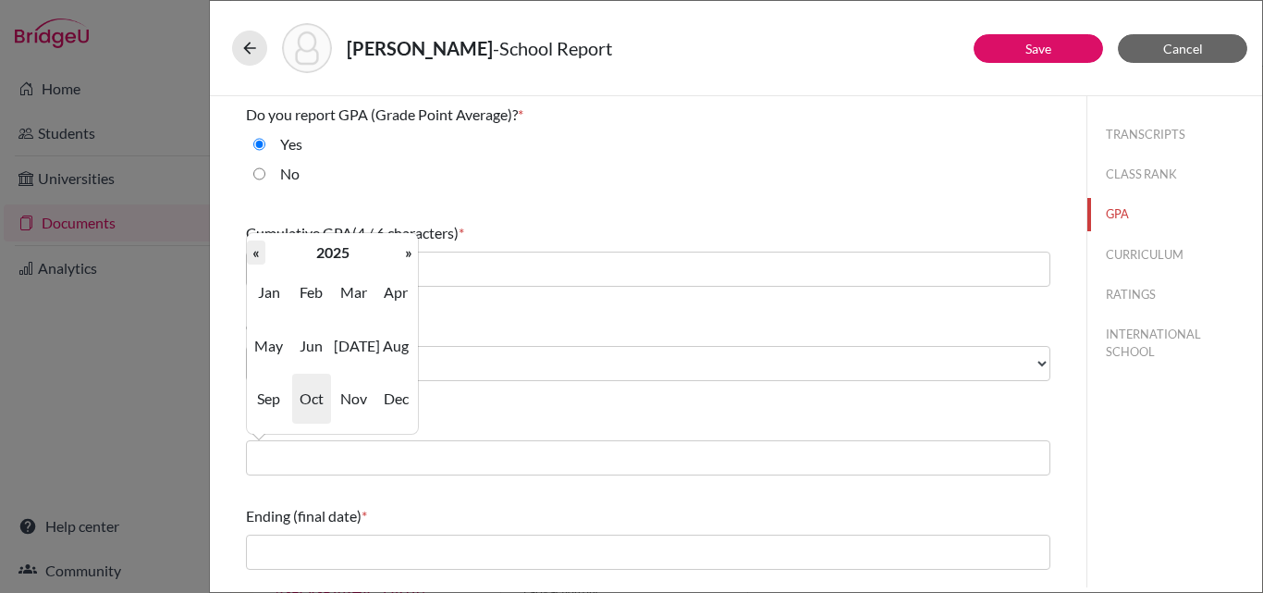
click at [254, 258] on th "«" at bounding box center [256, 252] width 18 height 24
click at [394, 345] on span "Aug" at bounding box center [395, 346] width 39 height 50
type input "08/2022"
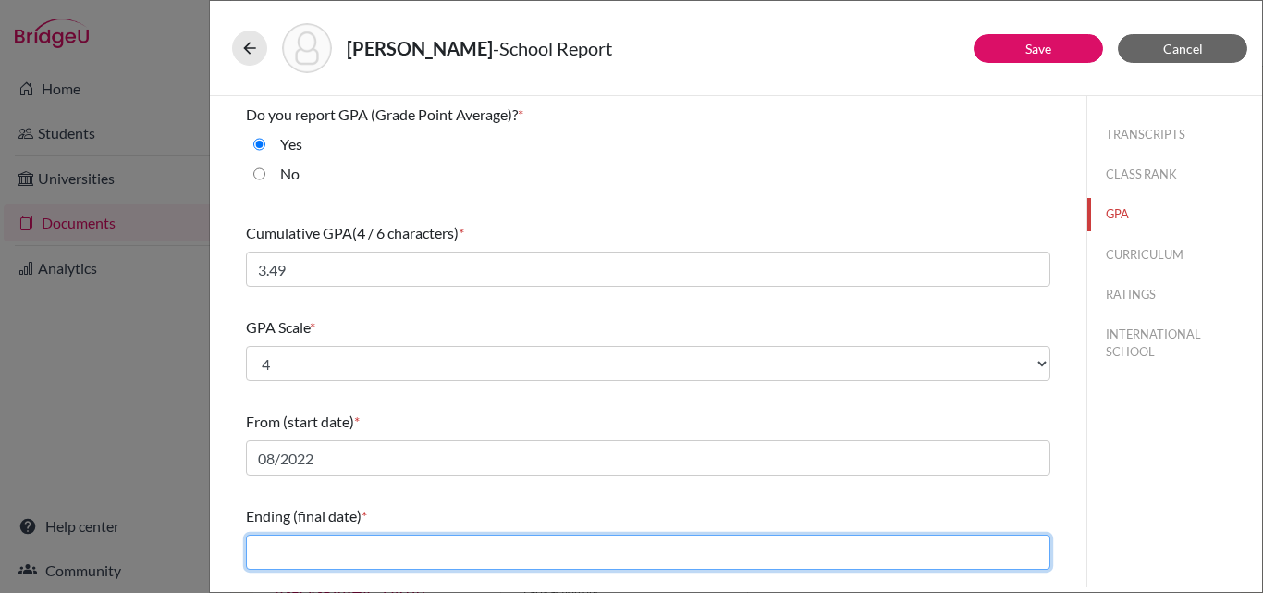
click at [273, 553] on input "text" at bounding box center [648, 552] width 805 height 35
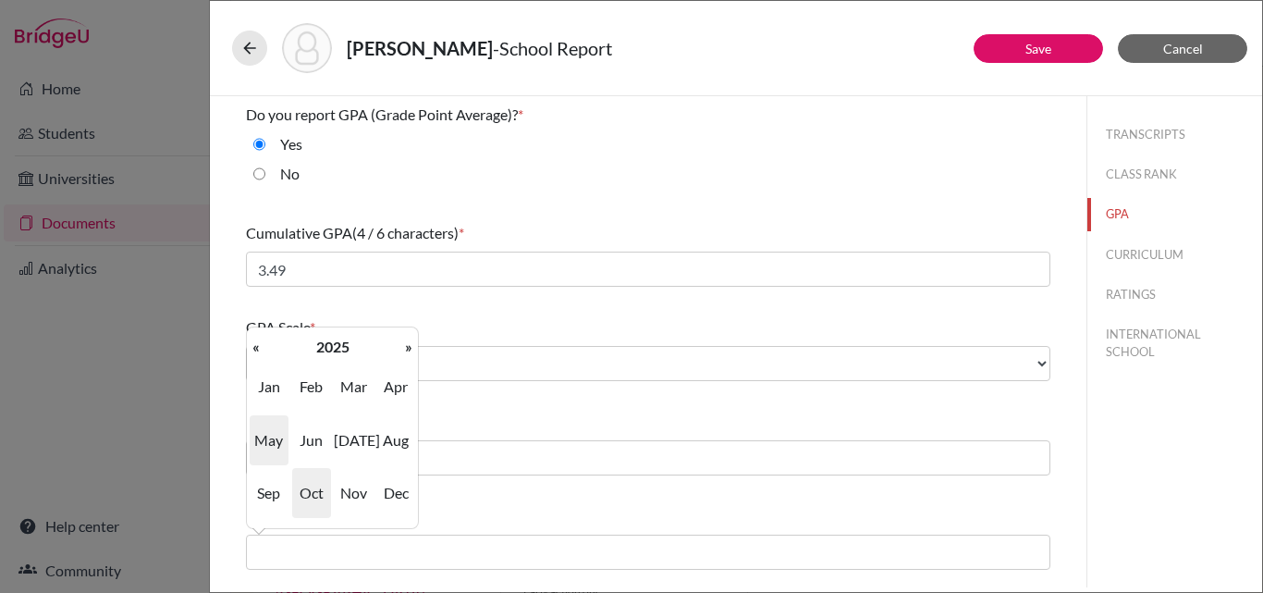
click at [272, 437] on span "May" at bounding box center [269, 440] width 39 height 50
type input "05/2025"
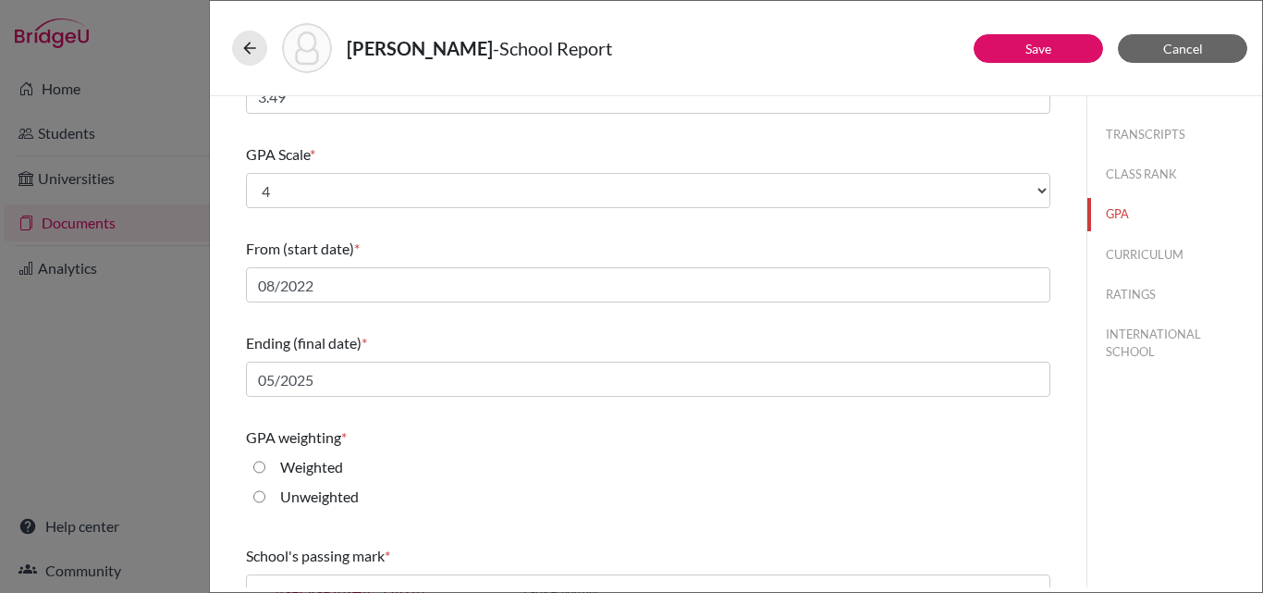
scroll to position [185, 0]
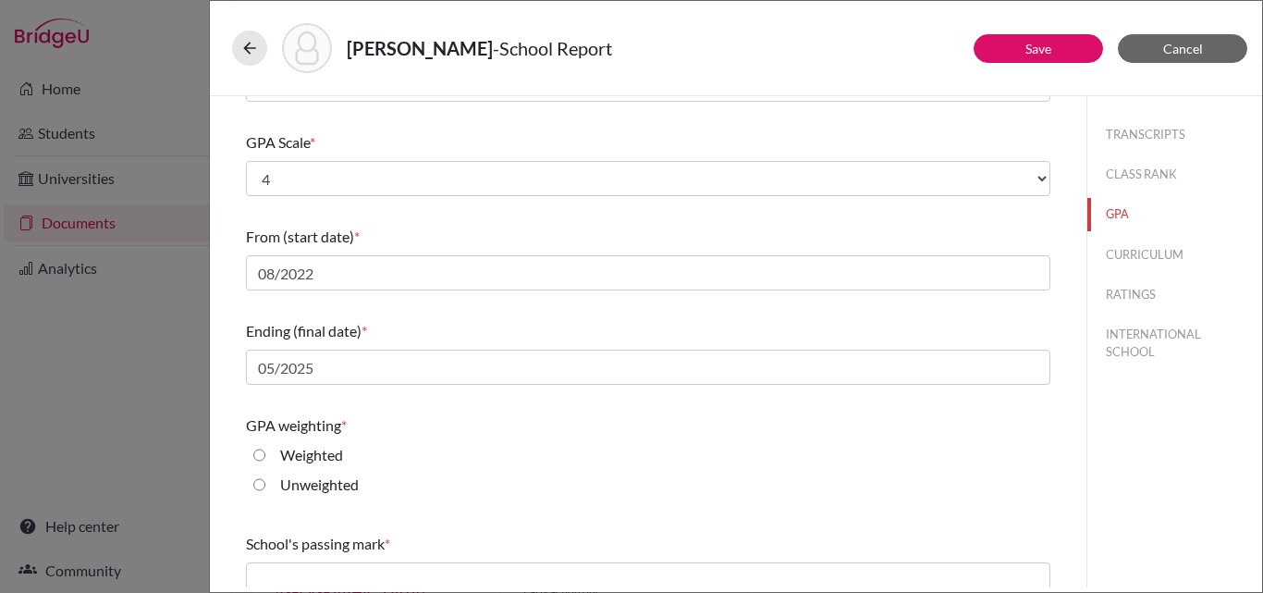
click at [265, 450] on div "Weighted" at bounding box center [304, 459] width 78 height 30
click at [263, 453] on input "Weighted" at bounding box center [259, 455] width 12 height 22
radio input "true"
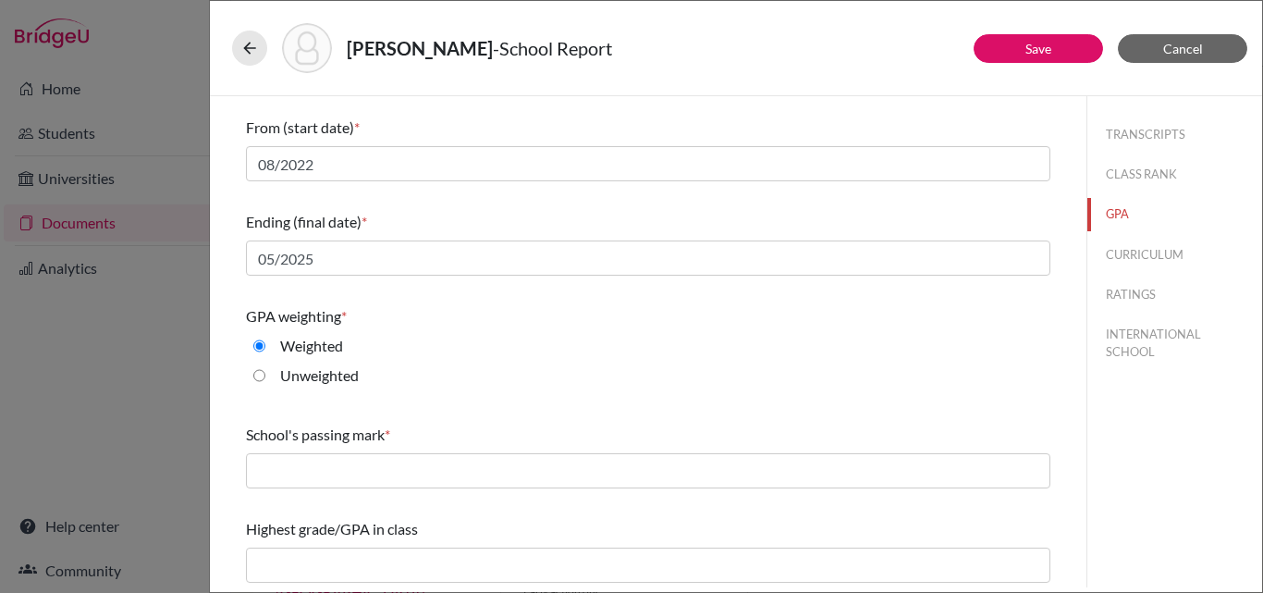
scroll to position [297, 0]
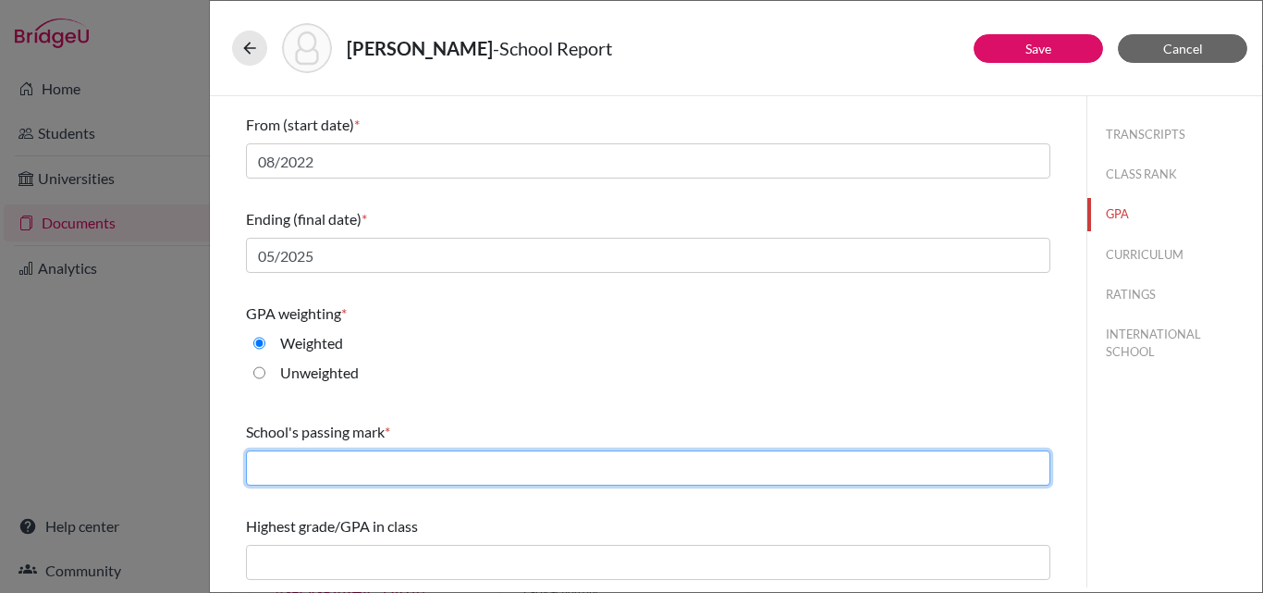
click at [345, 466] on input "text" at bounding box center [648, 467] width 805 height 35
type input "70"
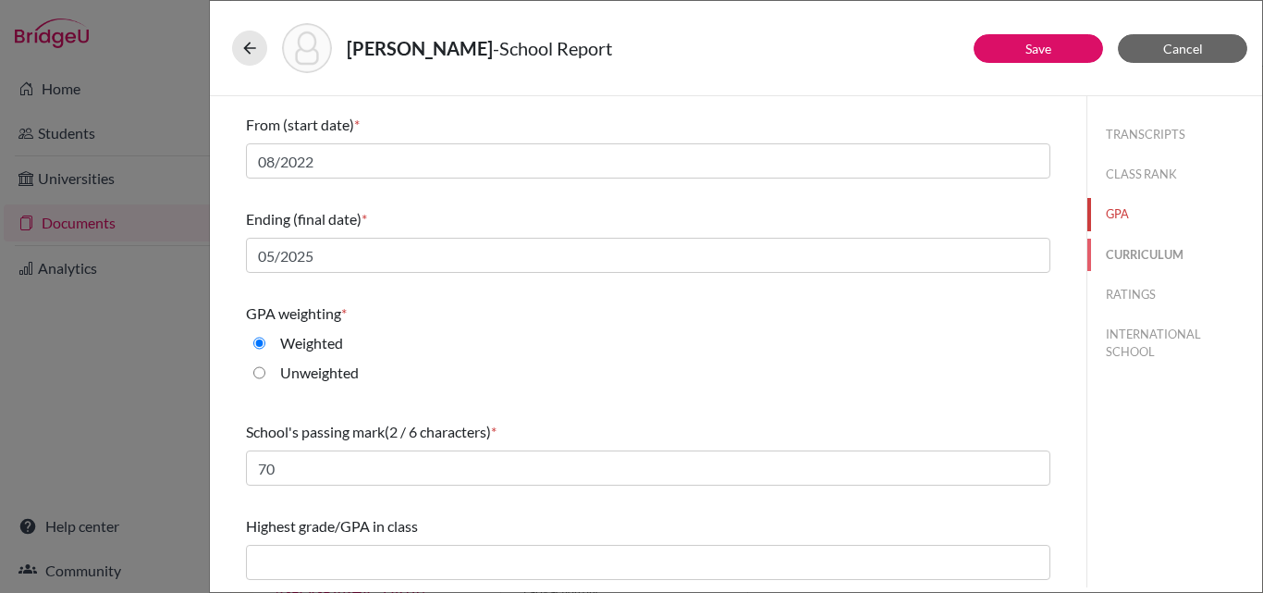
click at [1105, 250] on button "CURRICULUM" at bounding box center [1175, 255] width 175 height 32
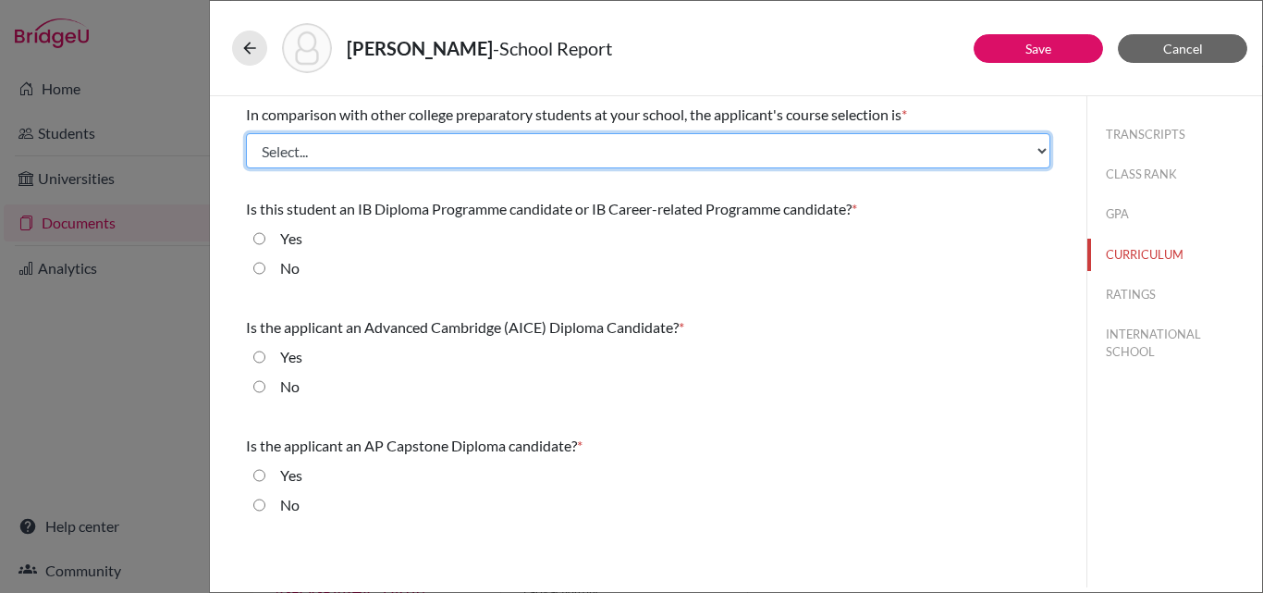
click at [375, 144] on select "Select... Less than demanding Average [PERSON_NAME] Very demanding Most demandi…" at bounding box center [648, 150] width 805 height 35
select select "3"
click at [246, 133] on select "Select... Less than demanding Average [PERSON_NAME] Very demanding Most demandi…" at bounding box center [648, 150] width 805 height 35
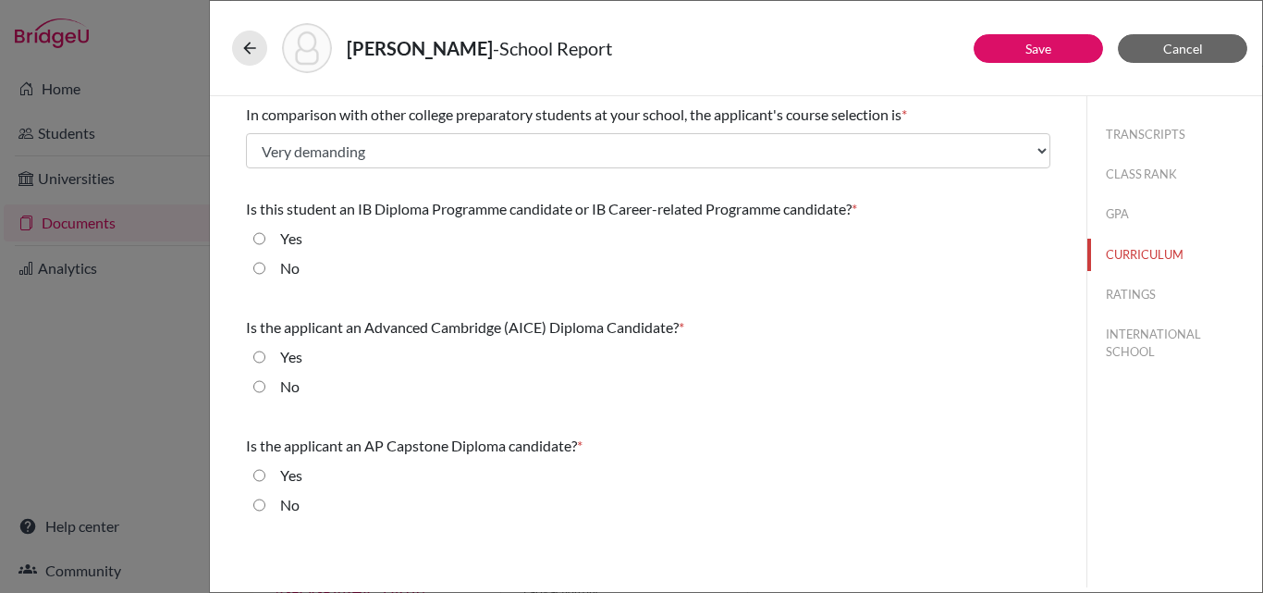
click at [257, 235] on input "Yes" at bounding box center [259, 239] width 12 height 22
radio input "true"
click at [258, 390] on input "No" at bounding box center [259, 386] width 12 height 22
radio input "true"
click at [262, 503] on input "No" at bounding box center [259, 505] width 12 height 22
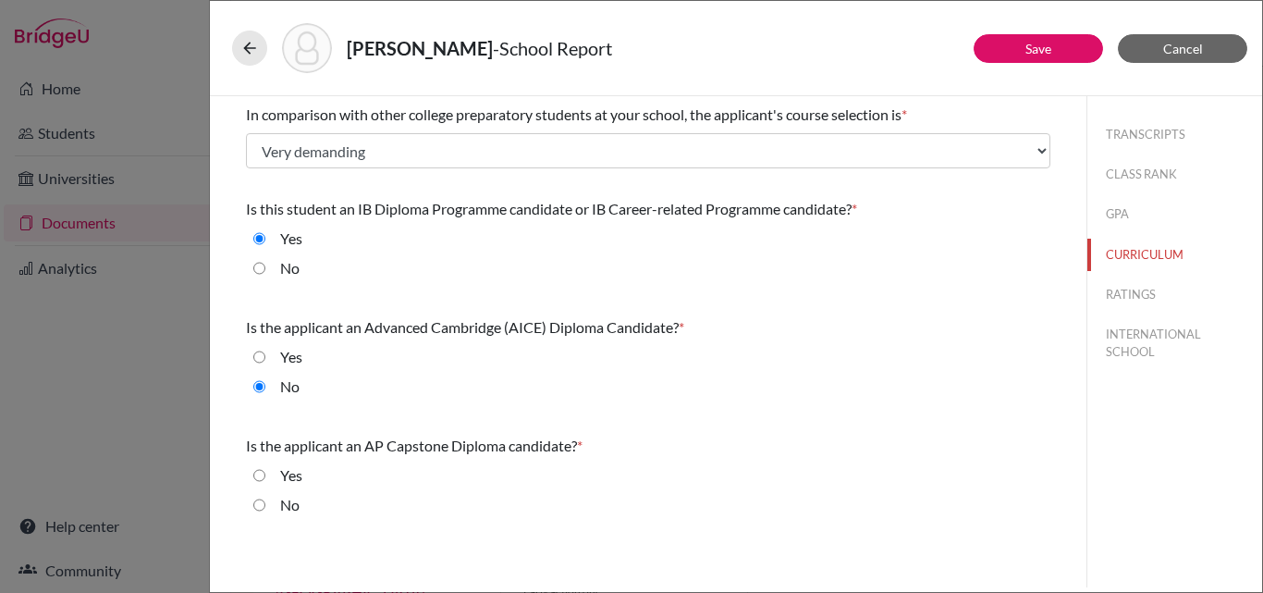
radio input "true"
click at [1124, 289] on button "RATINGS" at bounding box center [1175, 294] width 175 height 32
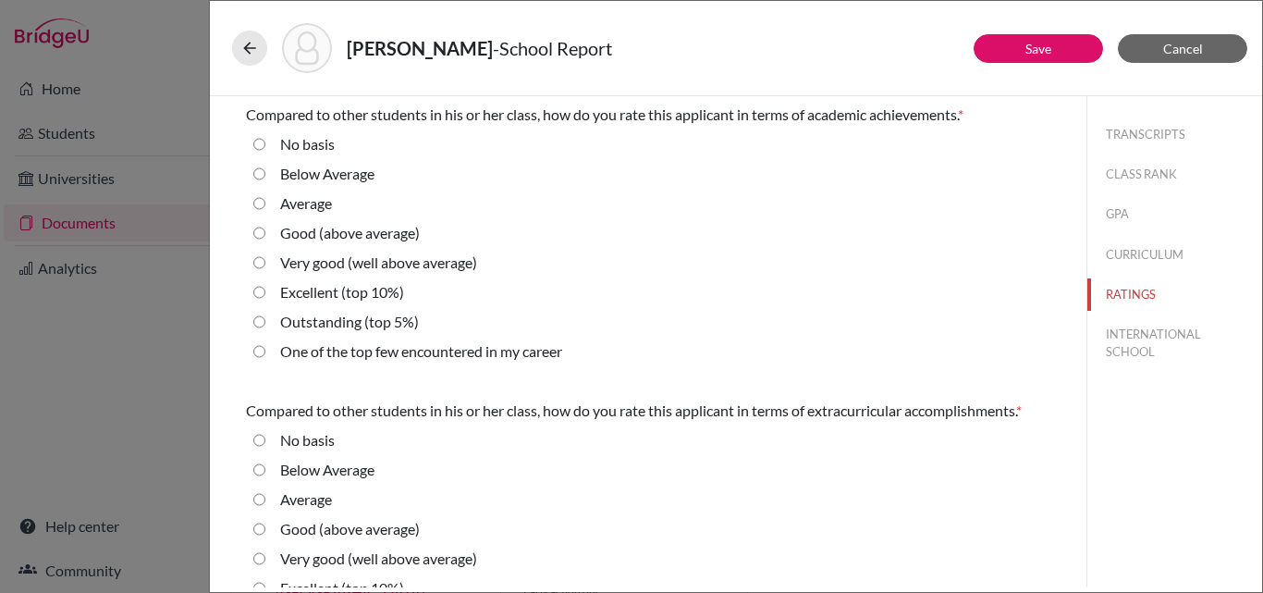
click at [265, 265] on average\) "Very good (well above average)" at bounding box center [259, 263] width 12 height 22
radio average\) "true"
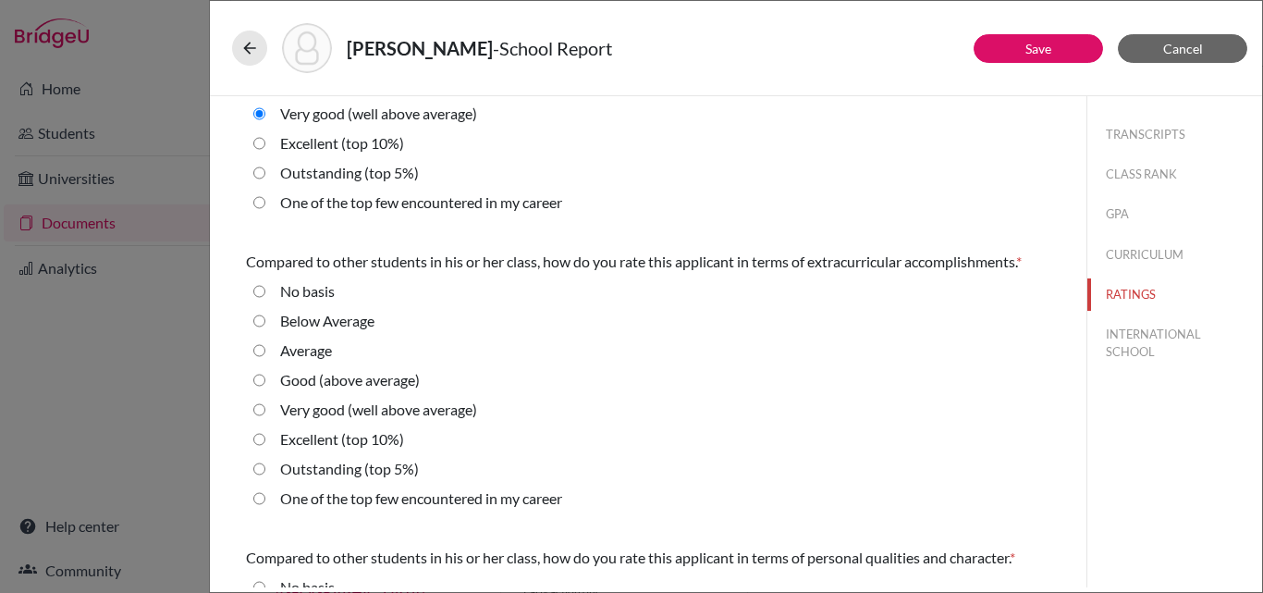
scroll to position [185, 0]
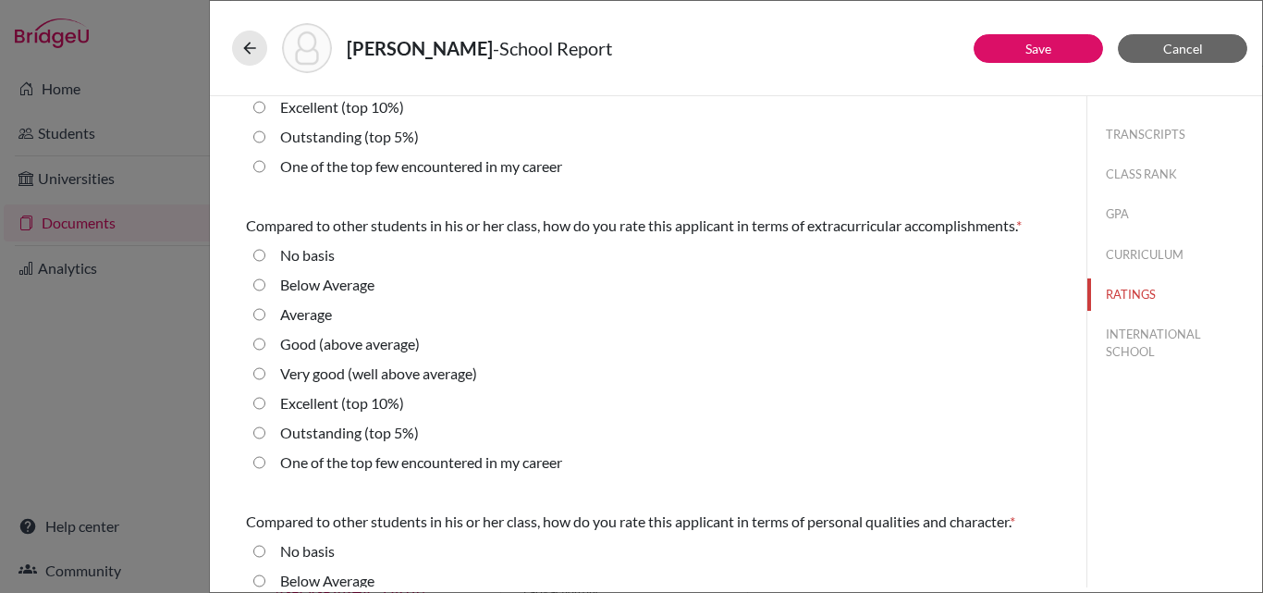
click at [260, 404] on 10\%\) "Excellent (top 10%)" at bounding box center [259, 403] width 12 height 22
radio 10\%\) "true"
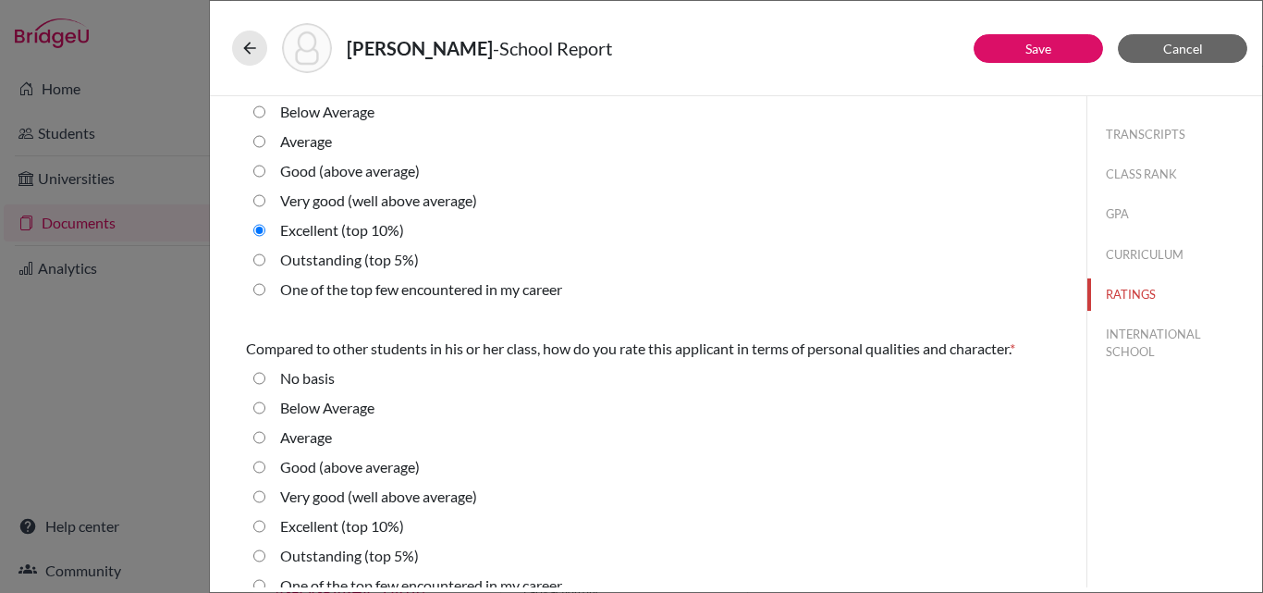
scroll to position [370, 0]
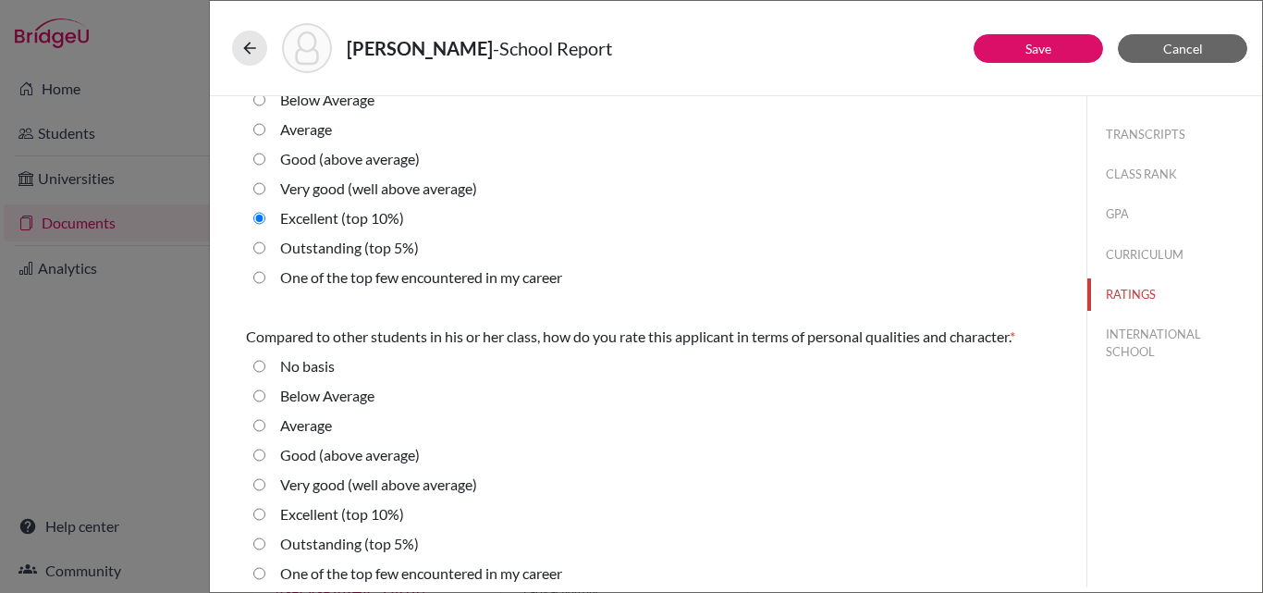
click at [258, 516] on 10\%\) "Excellent (top 10%)" at bounding box center [259, 514] width 12 height 22
radio 10\%\) "true"
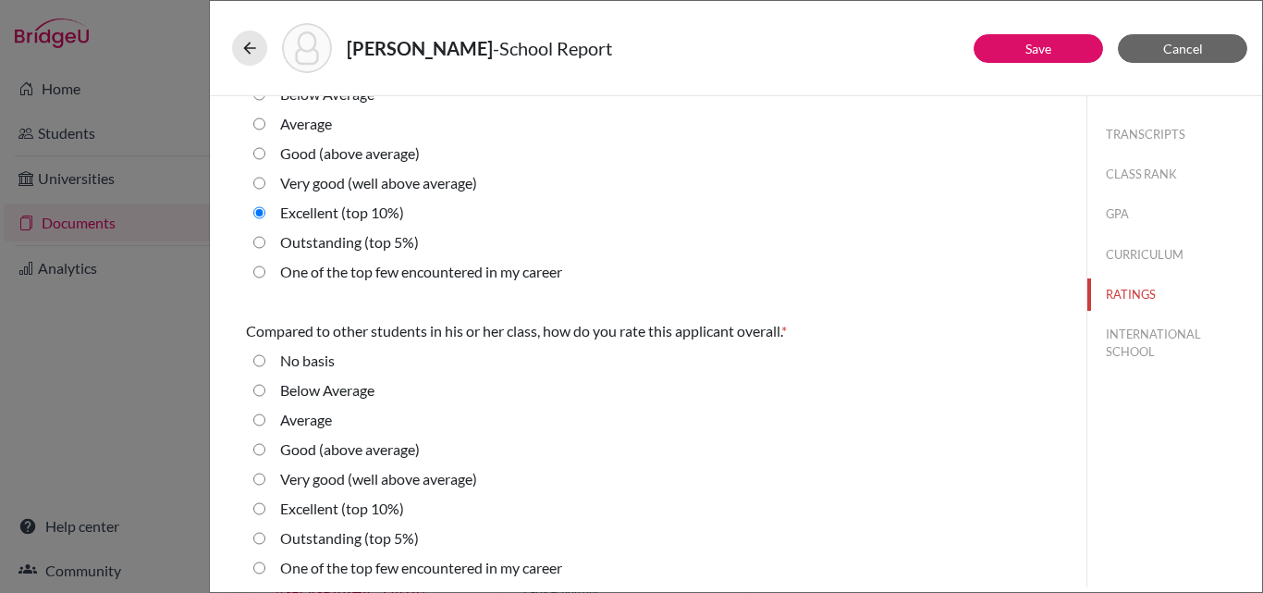
scroll to position [678, 0]
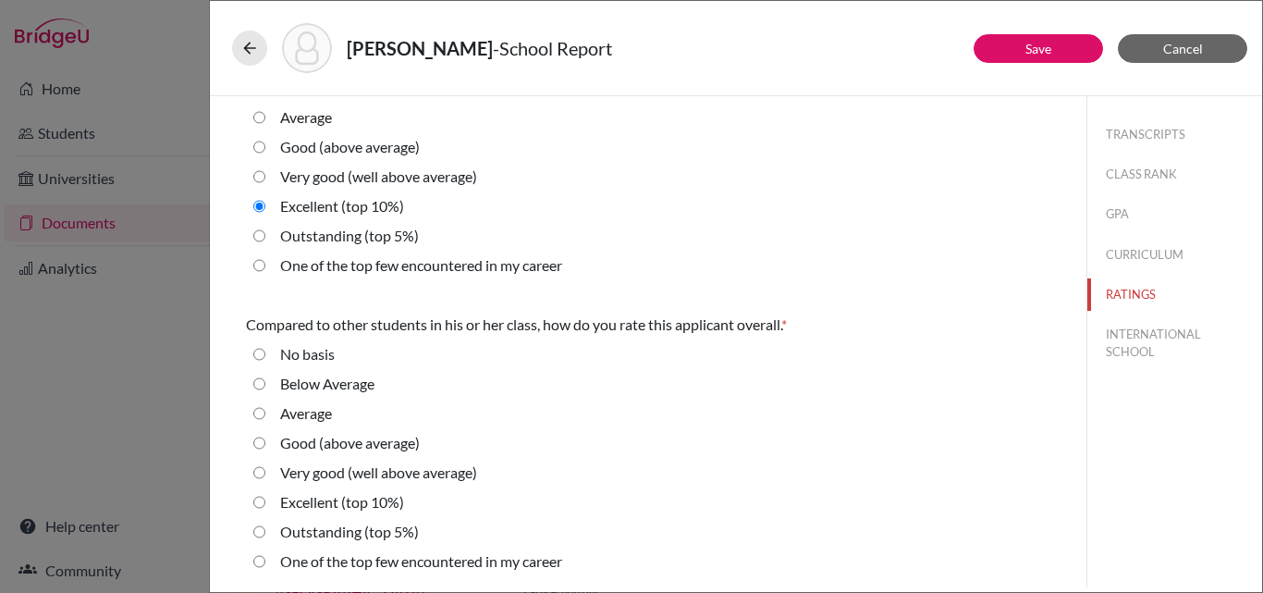
click at [258, 505] on 10\%\) "Excellent (top 10%)" at bounding box center [259, 502] width 12 height 22
radio 10\%\) "true"
click at [1128, 340] on button "INTERNATIONAL SCHOOL" at bounding box center [1175, 343] width 175 height 50
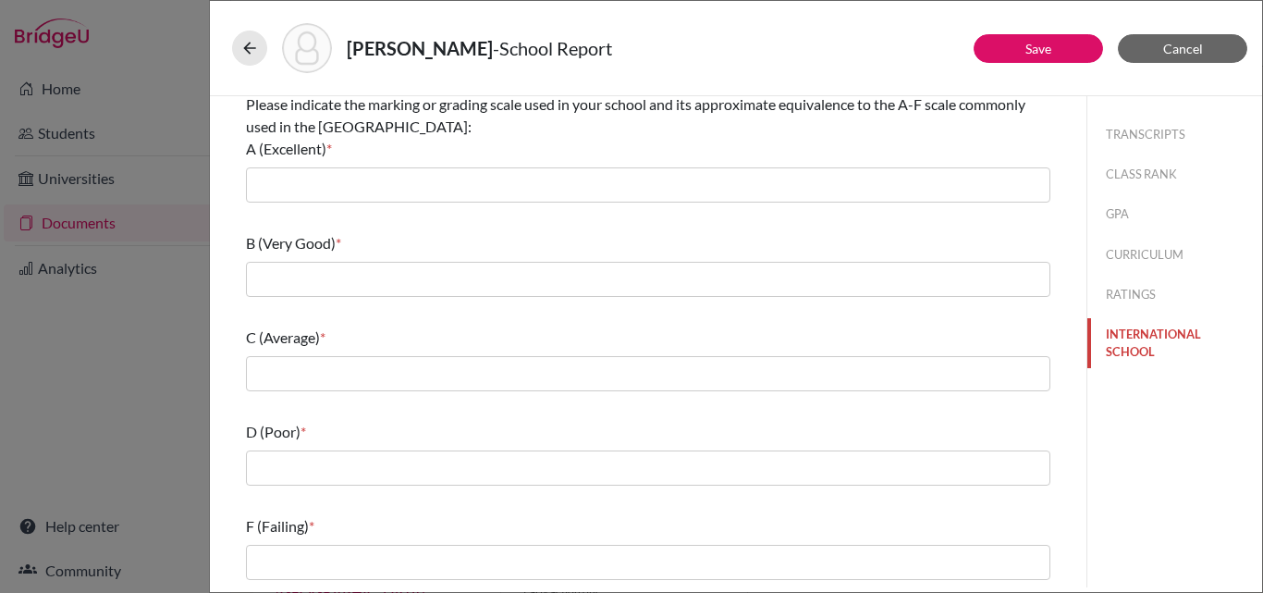
scroll to position [0, 0]
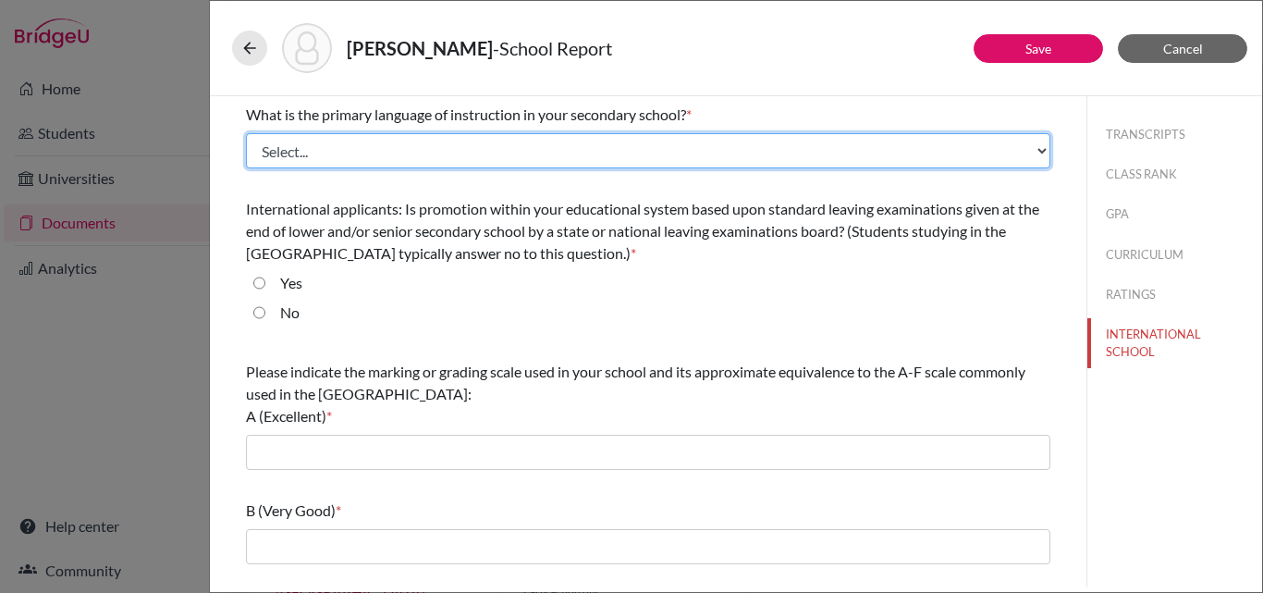
click at [488, 155] on select "Select... Albanian Arabic Armenian Assamese Azerbaijani Belarusian Bengali Bulg…" at bounding box center [648, 150] width 805 height 35
select select "14"
click at [246, 133] on select "Select... Albanian Arabic Armenian Assamese Azerbaijani Belarusian Bengali Bulg…" at bounding box center [648, 150] width 805 height 35
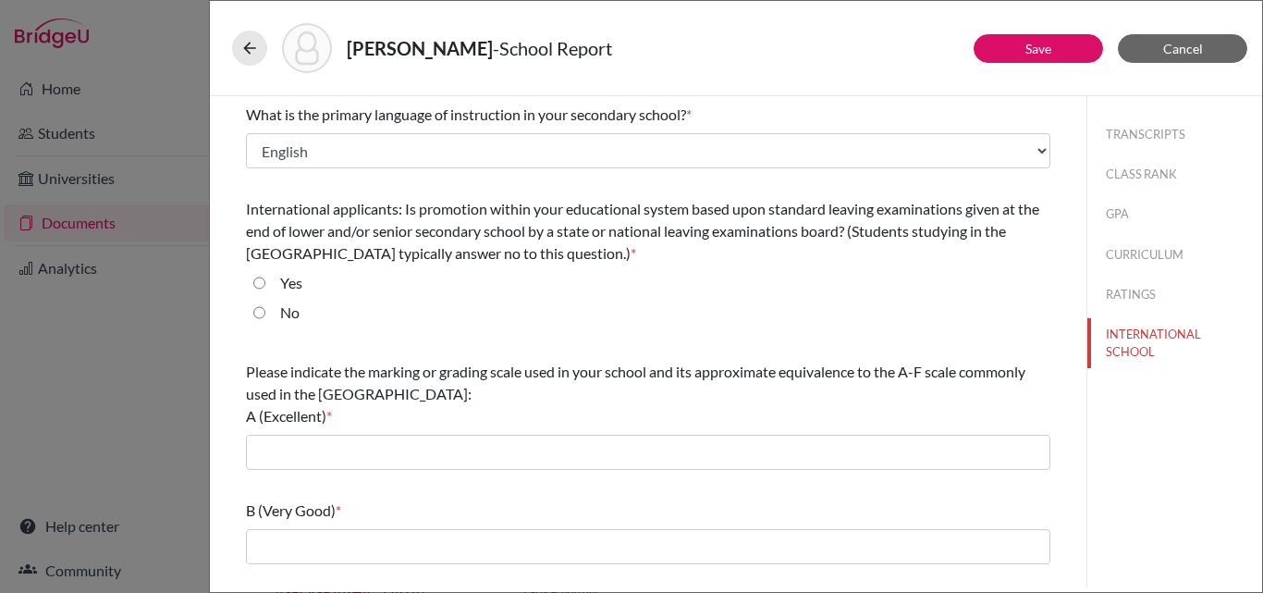
click at [261, 310] on input "No" at bounding box center [259, 313] width 12 height 22
radio input "true"
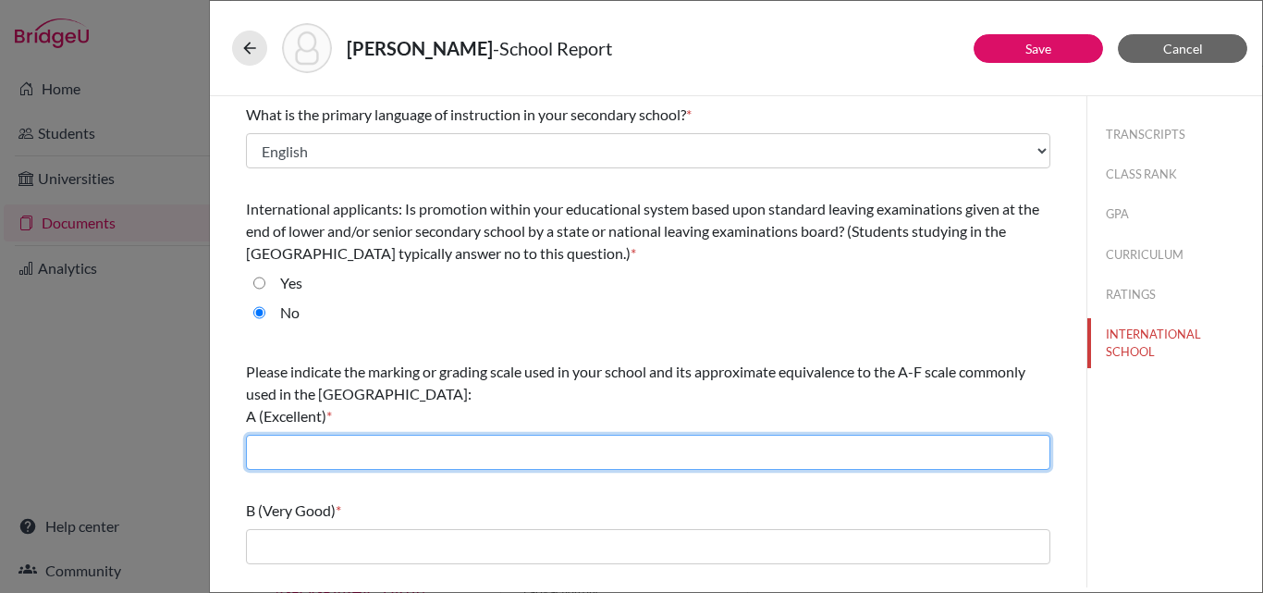
click at [316, 455] on input "text" at bounding box center [648, 452] width 805 height 35
type input "93-100"
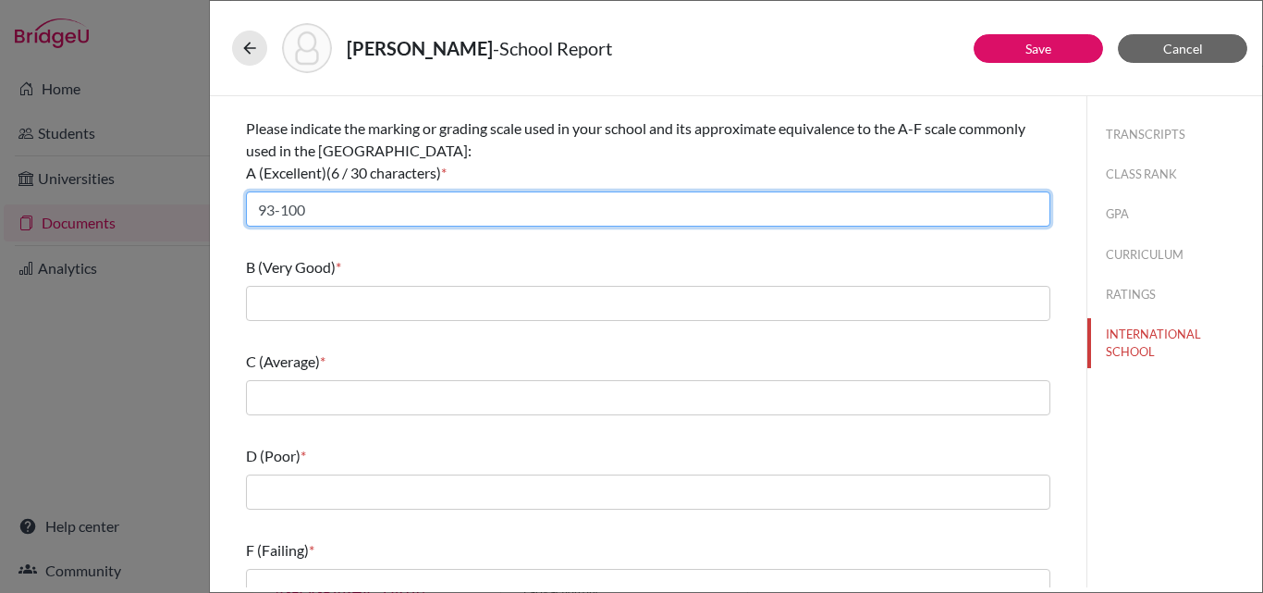
scroll to position [267, 0]
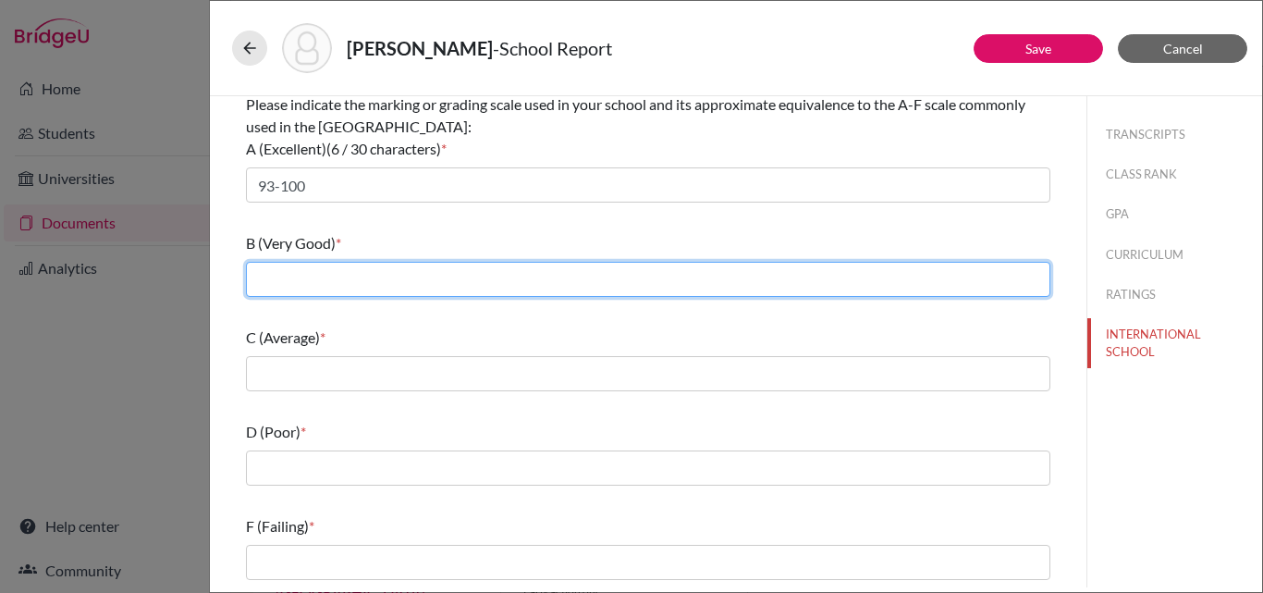
click at [308, 280] on input "text" at bounding box center [648, 279] width 805 height 35
type input "85-92"
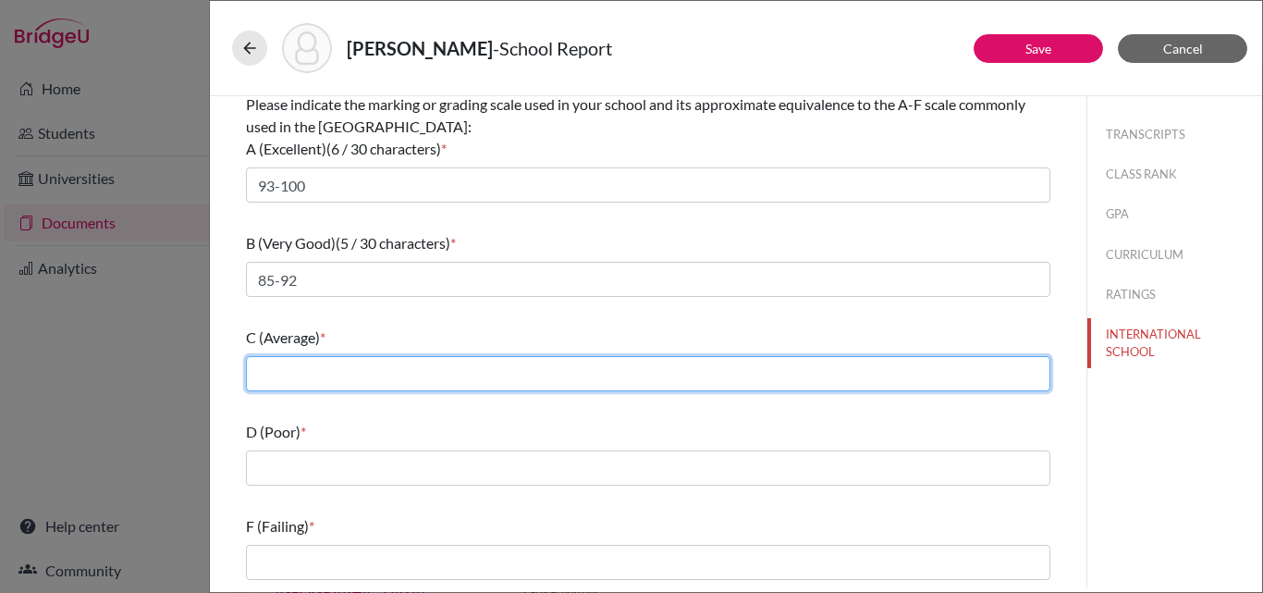
click at [303, 372] on input "text" at bounding box center [648, 373] width 805 height 35
type input "77-84"
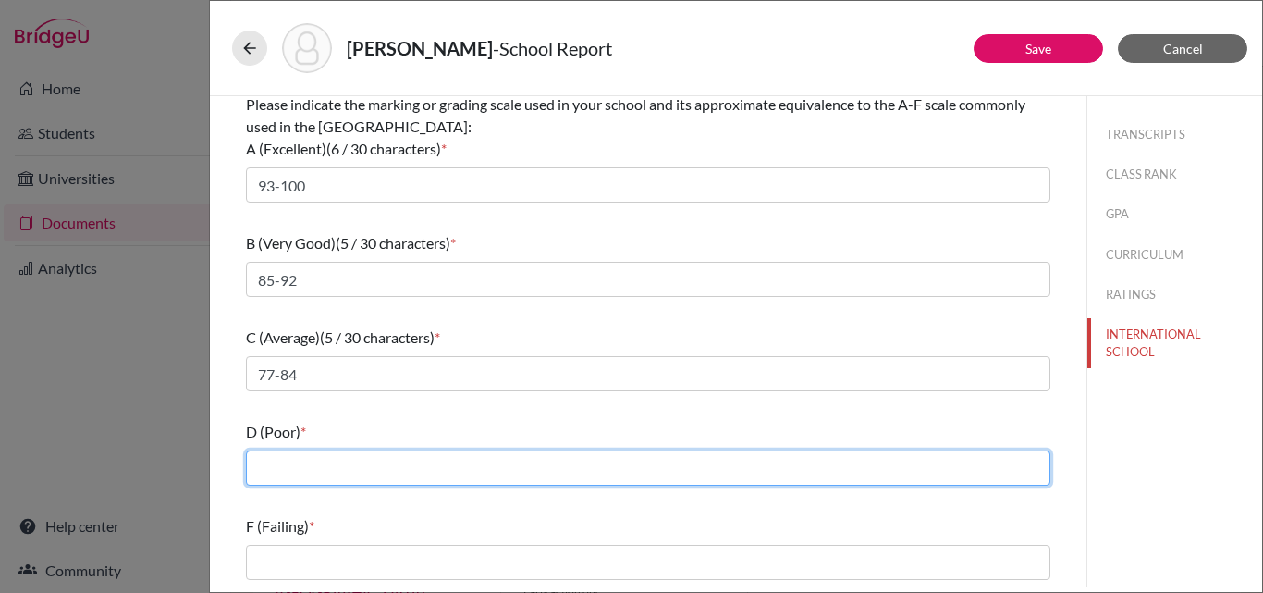
click at [308, 464] on input "text" at bounding box center [648, 467] width 805 height 35
type input "70-76"
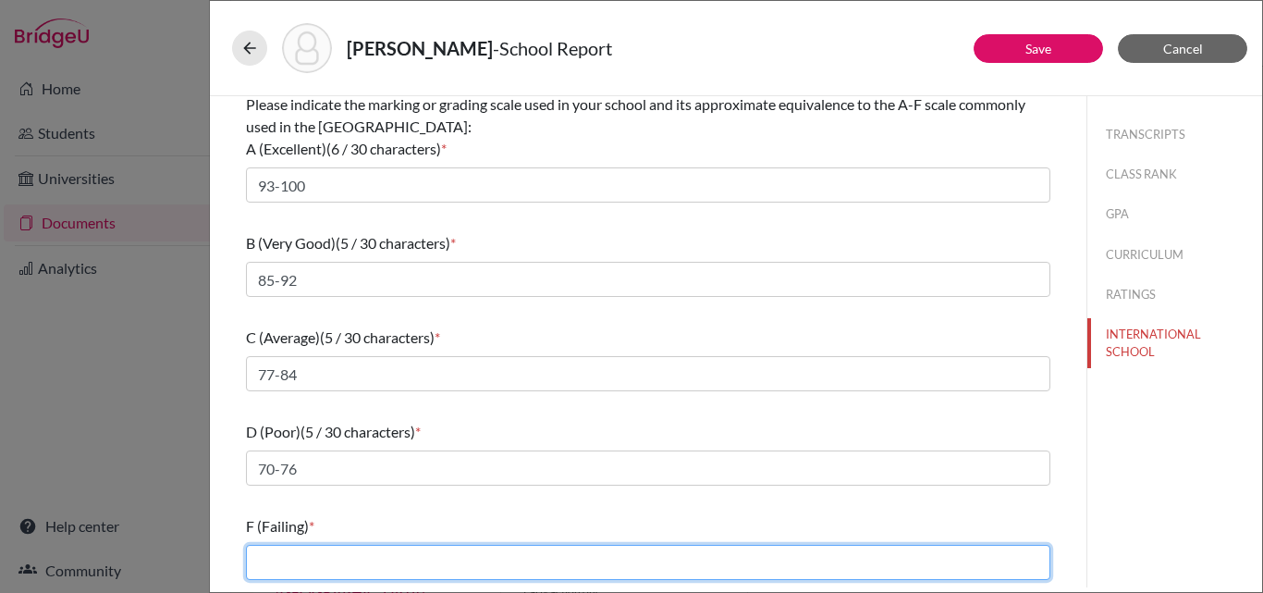
click at [278, 560] on input "text" at bounding box center [648, 562] width 805 height 35
type input "0-69"
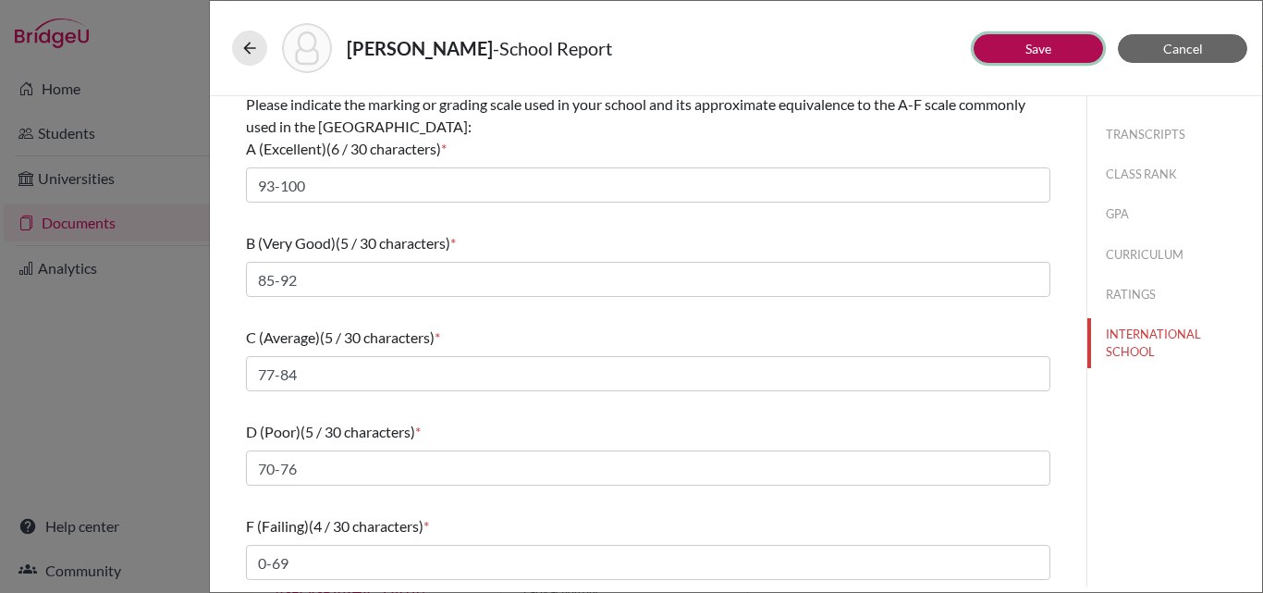
click at [1047, 47] on link "Save" at bounding box center [1039, 49] width 26 height 16
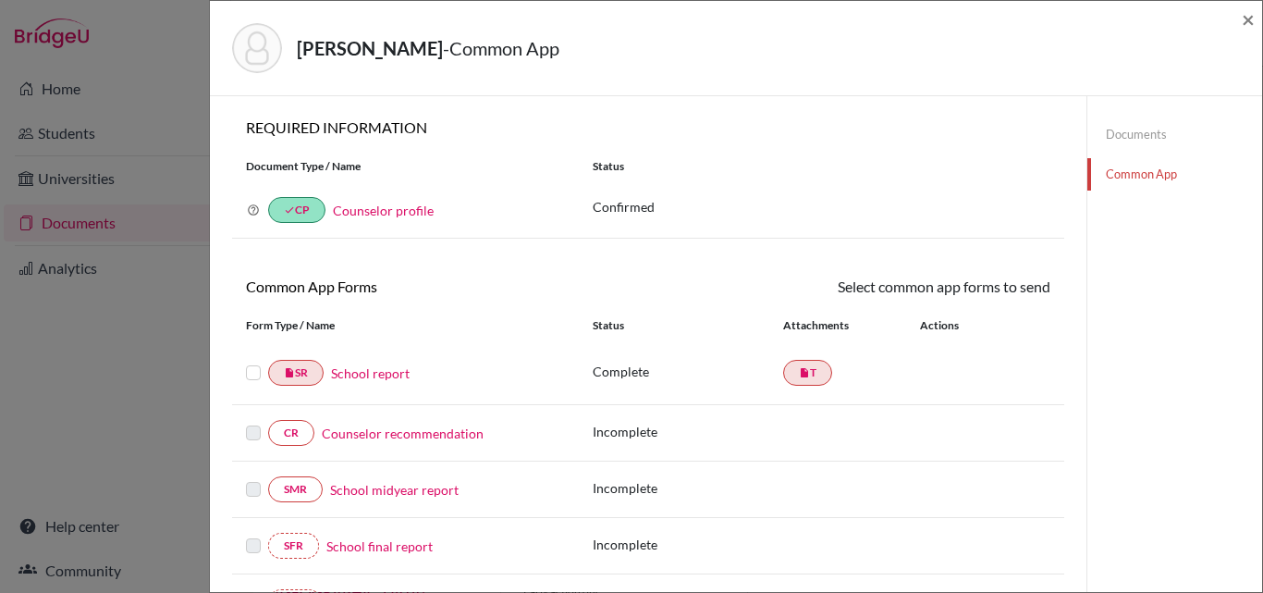
click at [257, 362] on label at bounding box center [253, 362] width 15 height 0
click at [0, 0] on input "checkbox" at bounding box center [0, 0] width 0 height 0
click at [1013, 289] on link "Send" at bounding box center [1012, 290] width 77 height 29
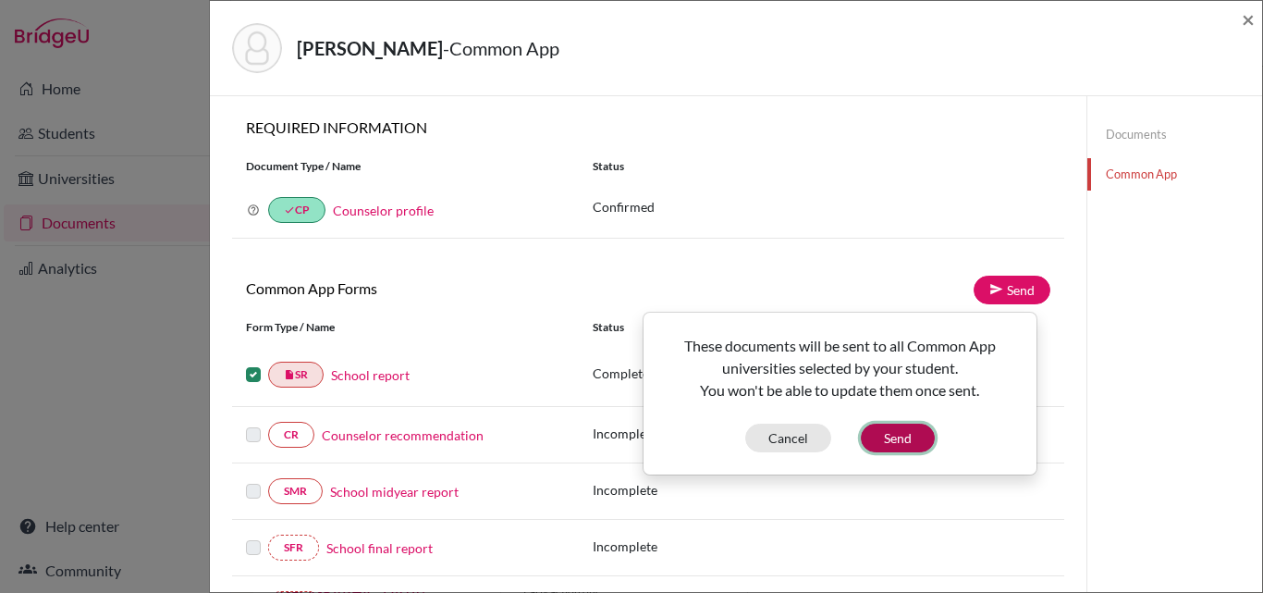
click at [895, 432] on button "Send" at bounding box center [898, 438] width 74 height 29
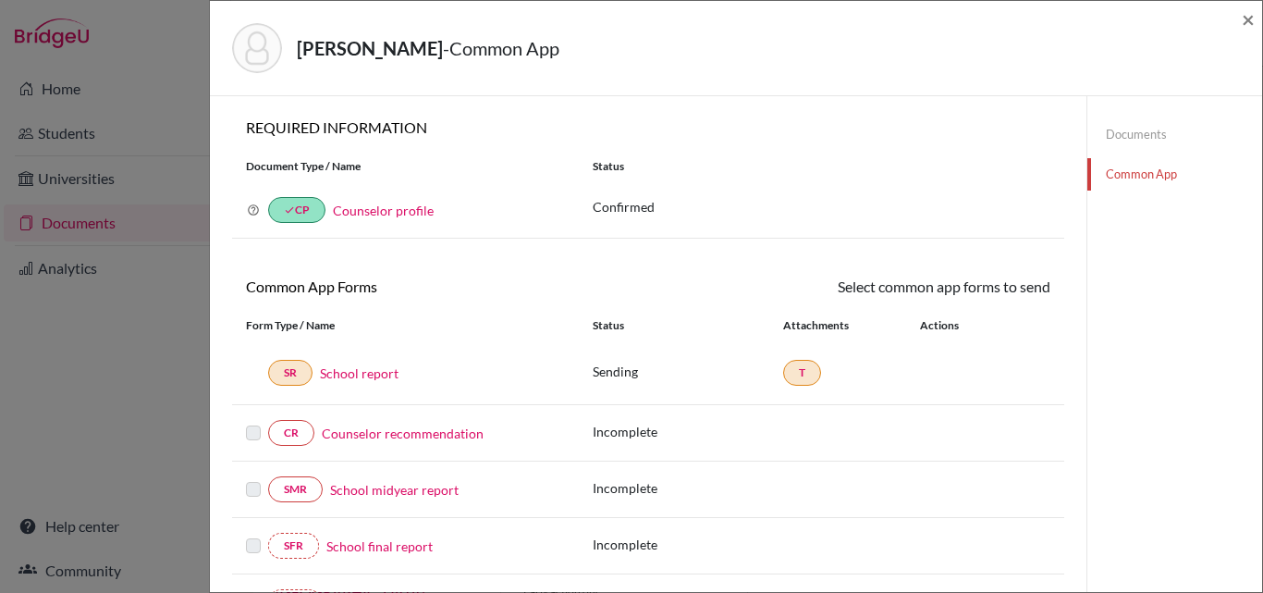
click at [347, 430] on link "Counselor recommendation" at bounding box center [403, 433] width 162 height 19
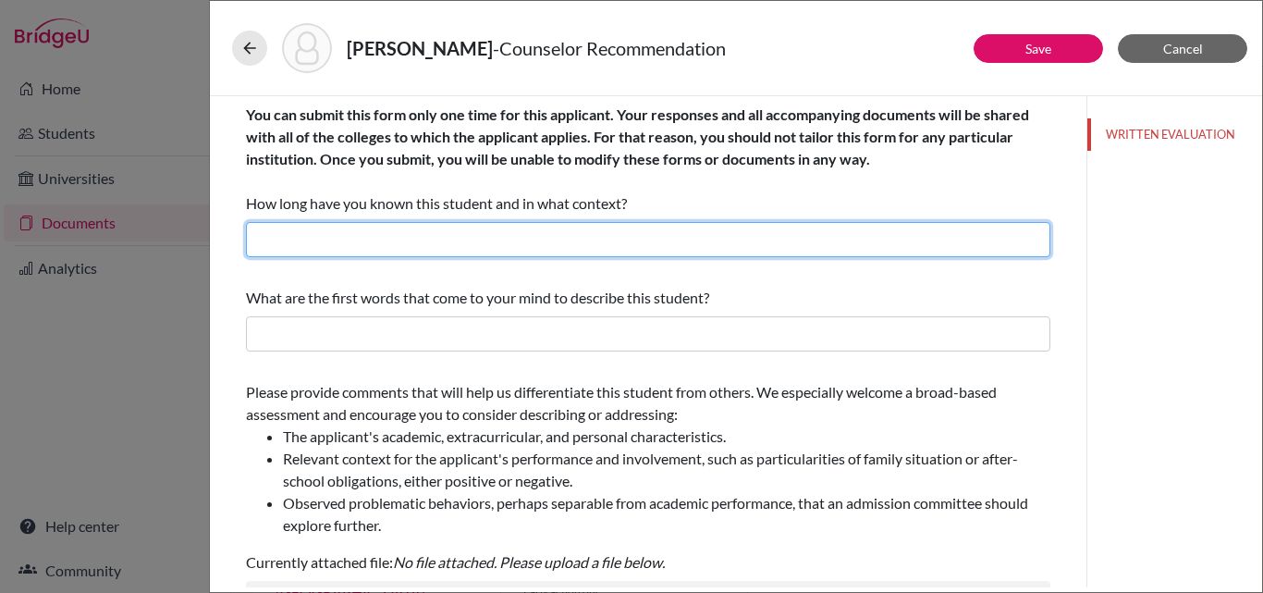
click at [352, 243] on input "text" at bounding box center [648, 239] width 805 height 35
type input "Three years as his counselor"
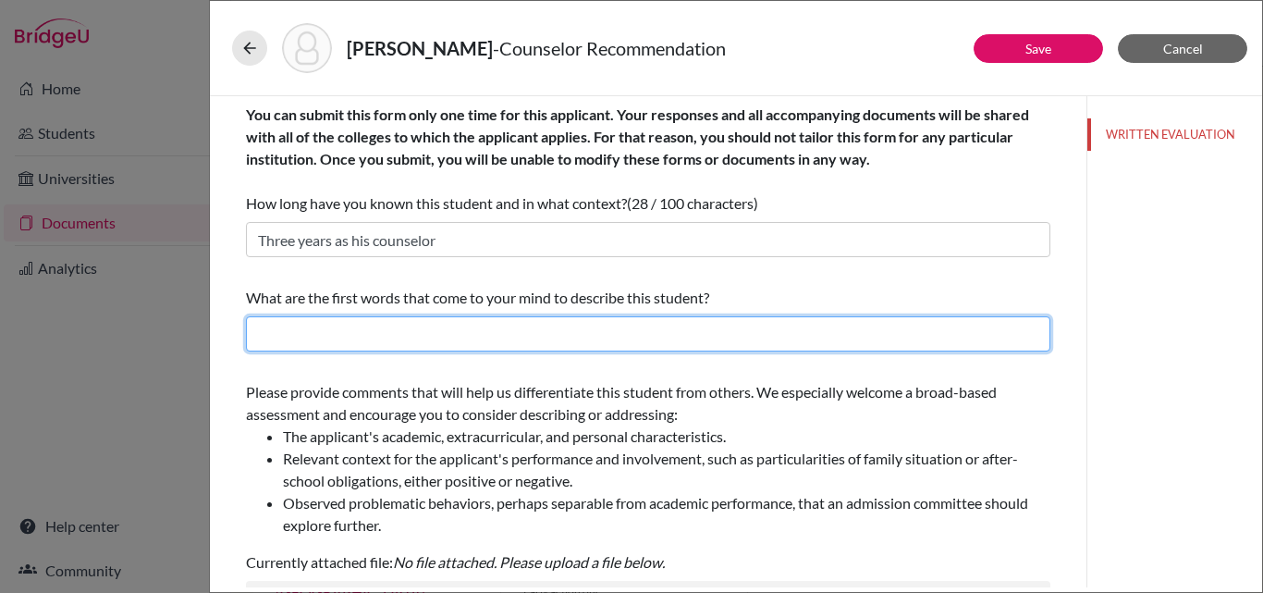
click at [336, 335] on input "text" at bounding box center [648, 333] width 805 height 35
type input "service oriented, friendly, assertive"
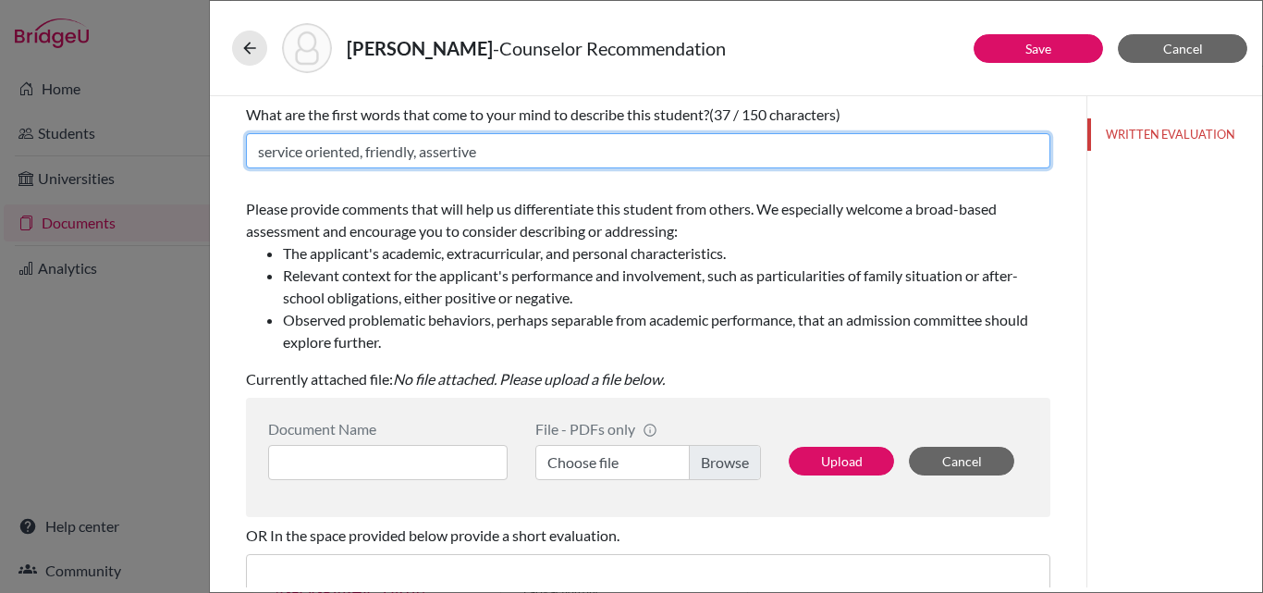
scroll to position [185, 0]
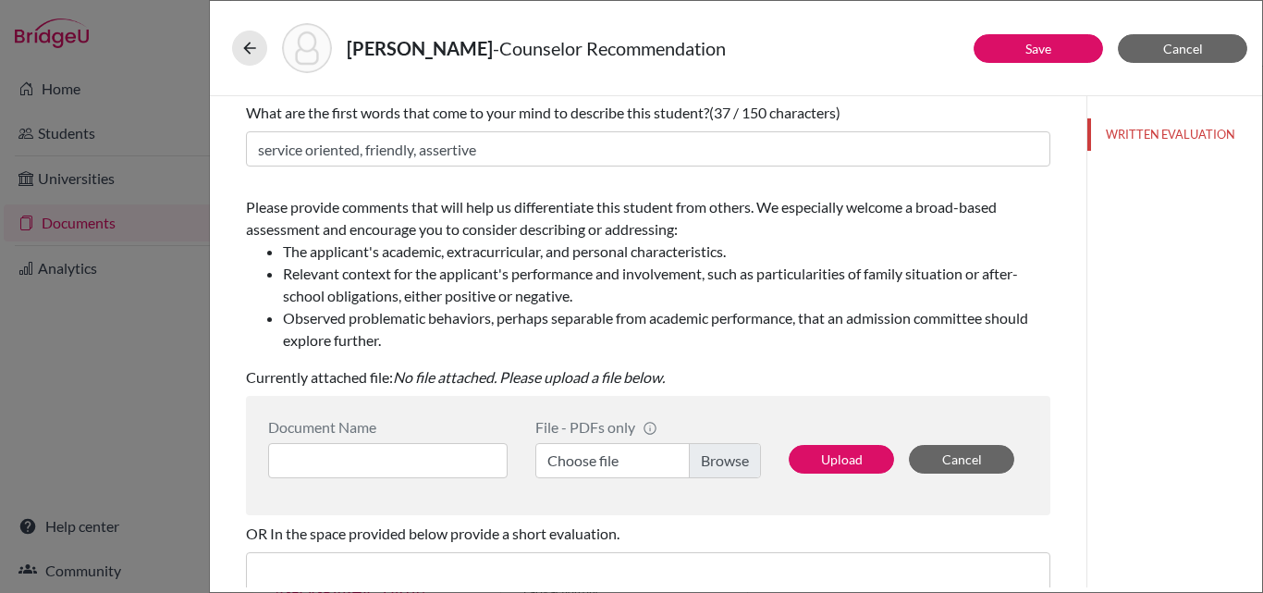
click at [707, 450] on label "Choose file" at bounding box center [648, 460] width 226 height 35
click at [707, 450] on input "Choose file" at bounding box center [648, 460] width 226 height 35
click at [346, 461] on input at bounding box center [388, 460] width 240 height 35
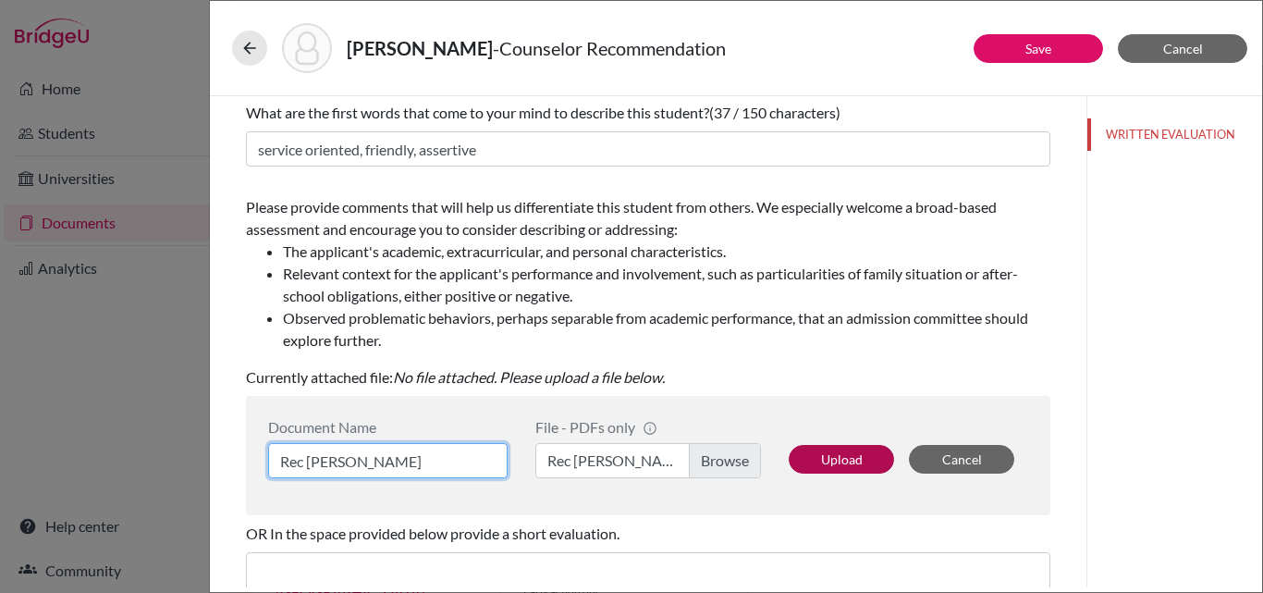
type input "Rec [PERSON_NAME]"
click at [822, 458] on button "Upload" at bounding box center [841, 459] width 105 height 29
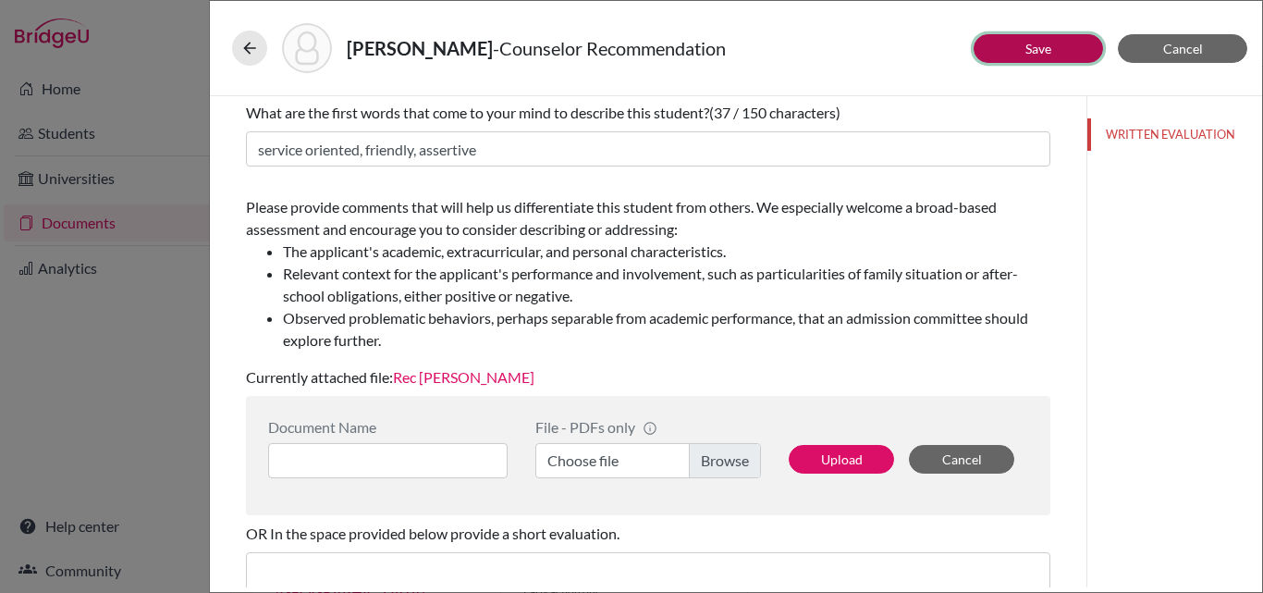
click at [1029, 49] on link "Save" at bounding box center [1039, 49] width 26 height 16
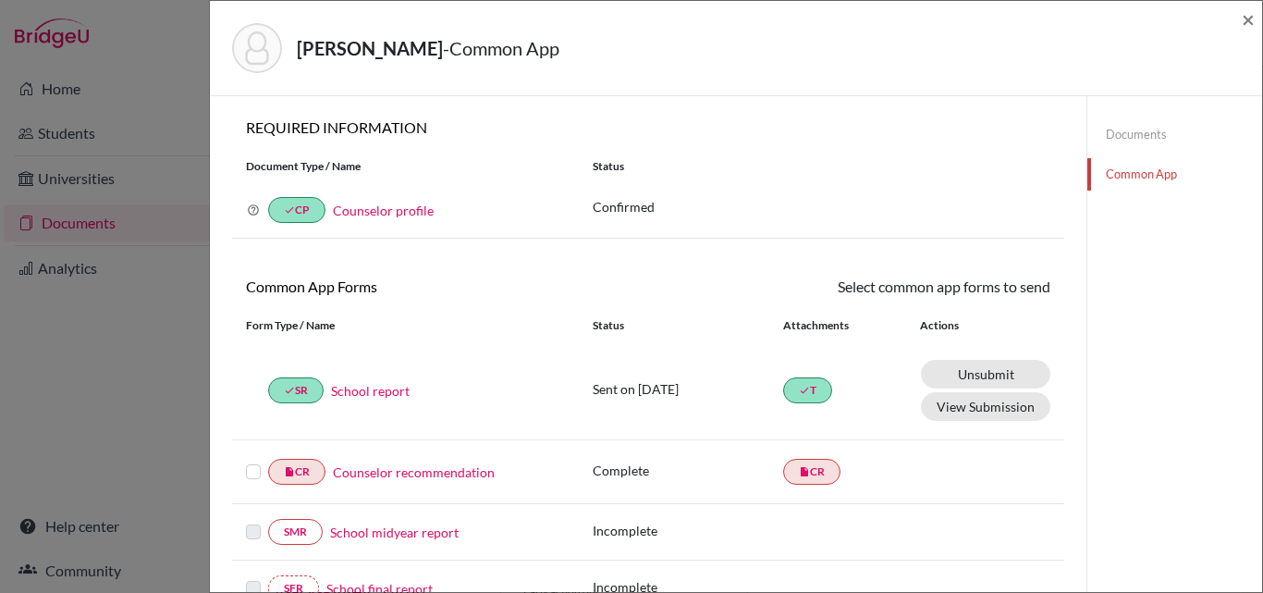
click at [251, 461] on label at bounding box center [253, 461] width 15 height 0
click at [0, 0] on input "checkbox" at bounding box center [0, 0] width 0 height 0
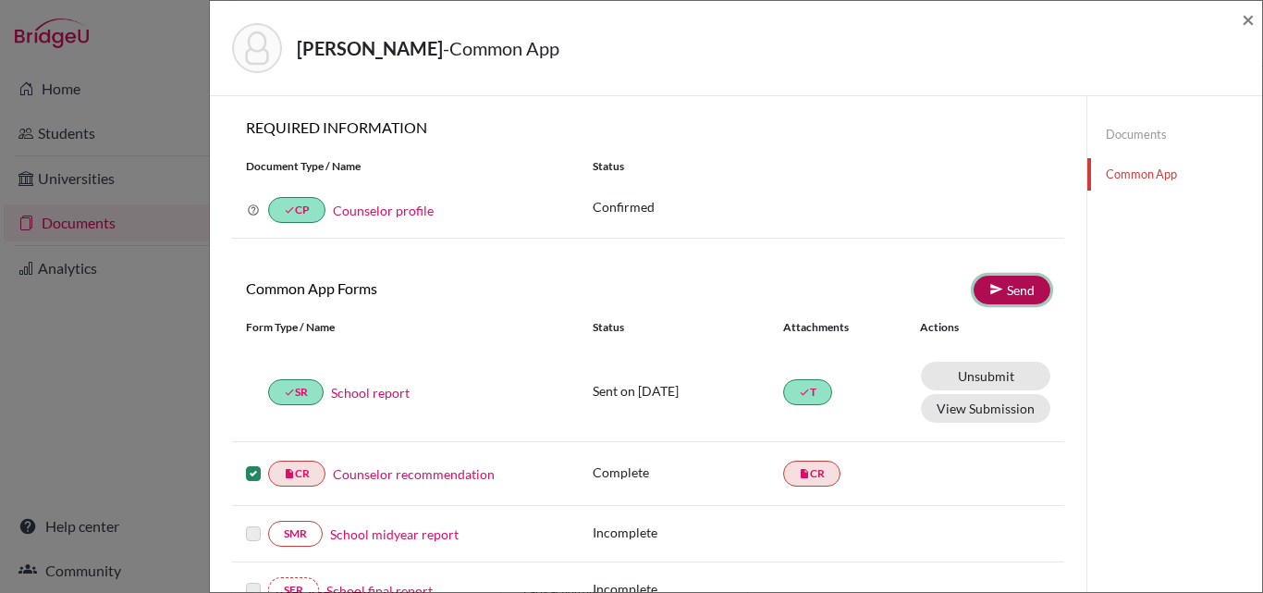
click at [1011, 282] on link "Send" at bounding box center [1012, 290] width 77 height 29
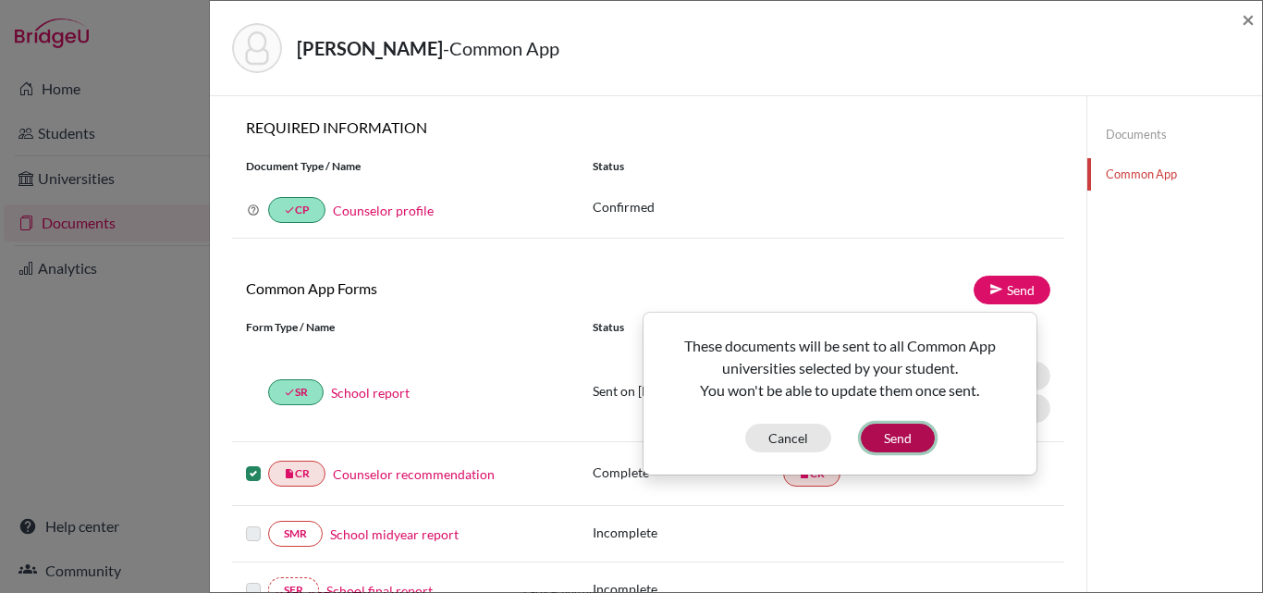
click at [902, 443] on button "Send" at bounding box center [898, 438] width 74 height 29
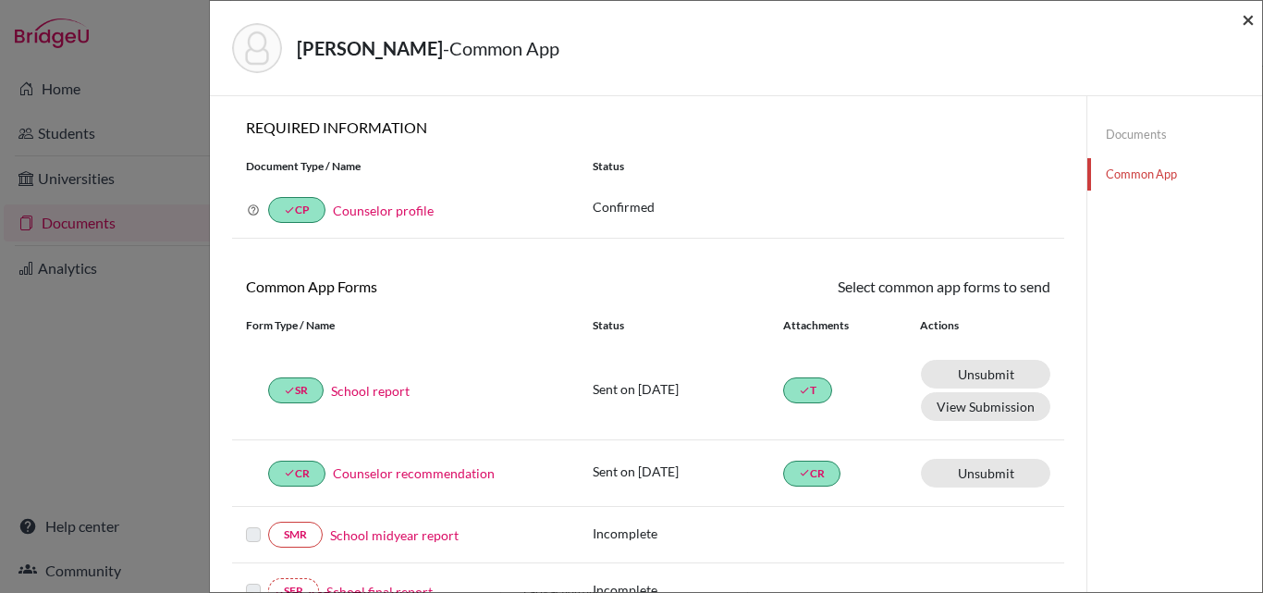
click at [1249, 20] on span "×" at bounding box center [1248, 19] width 13 height 27
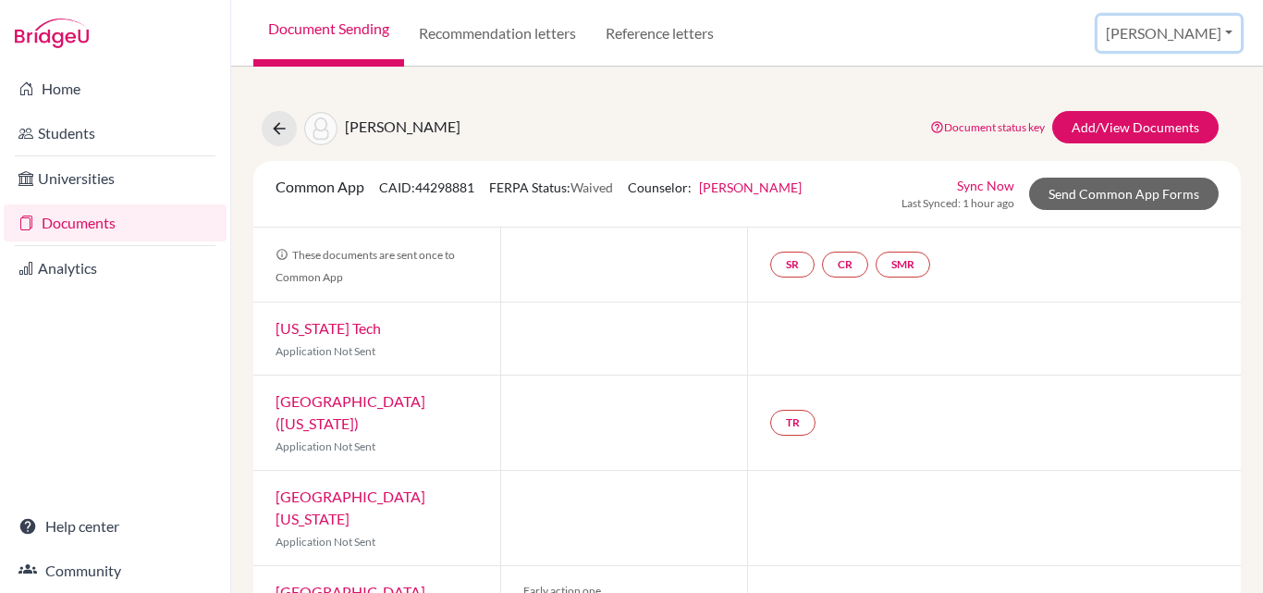
click at [1221, 33] on button "[PERSON_NAME]" at bounding box center [1169, 33] width 143 height 35
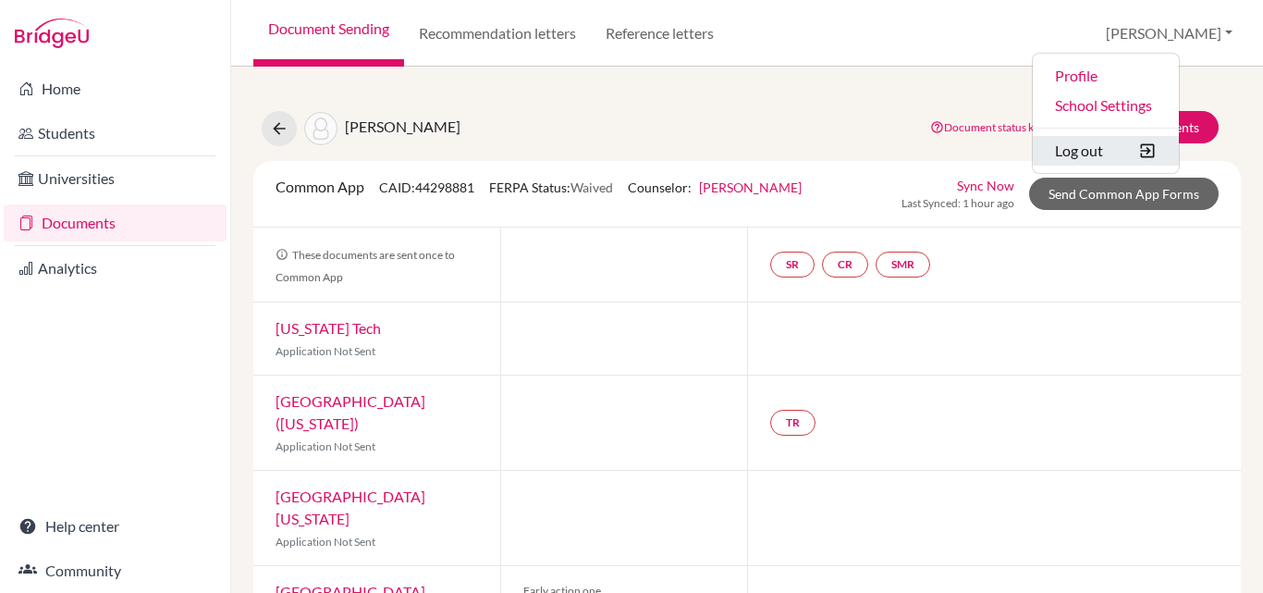
click at [1158, 150] on button "Log out" at bounding box center [1106, 151] width 146 height 30
